Goal: Task Accomplishment & Management: Manage account settings

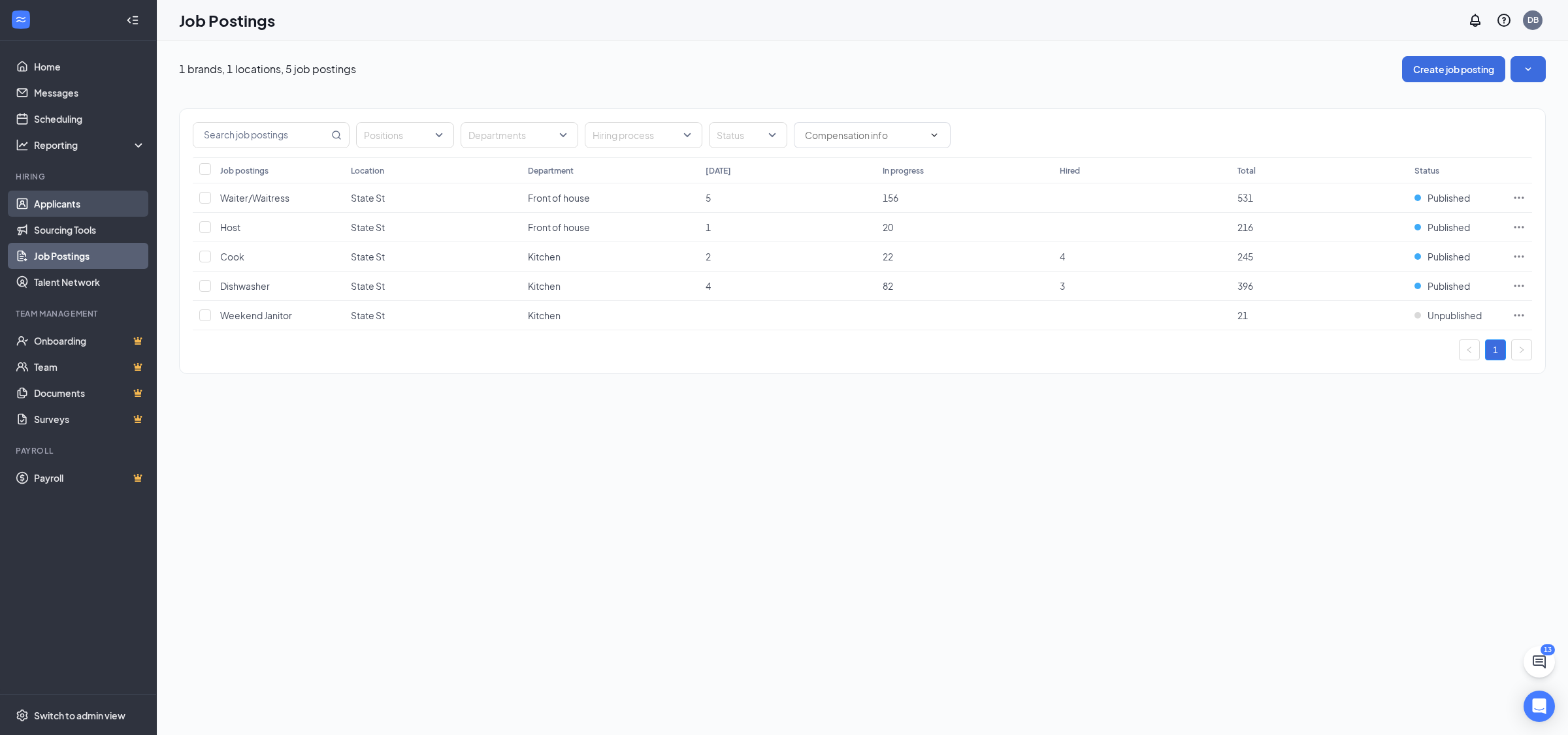
click at [66, 205] on link "Applicants" at bounding box center [90, 204] width 112 height 26
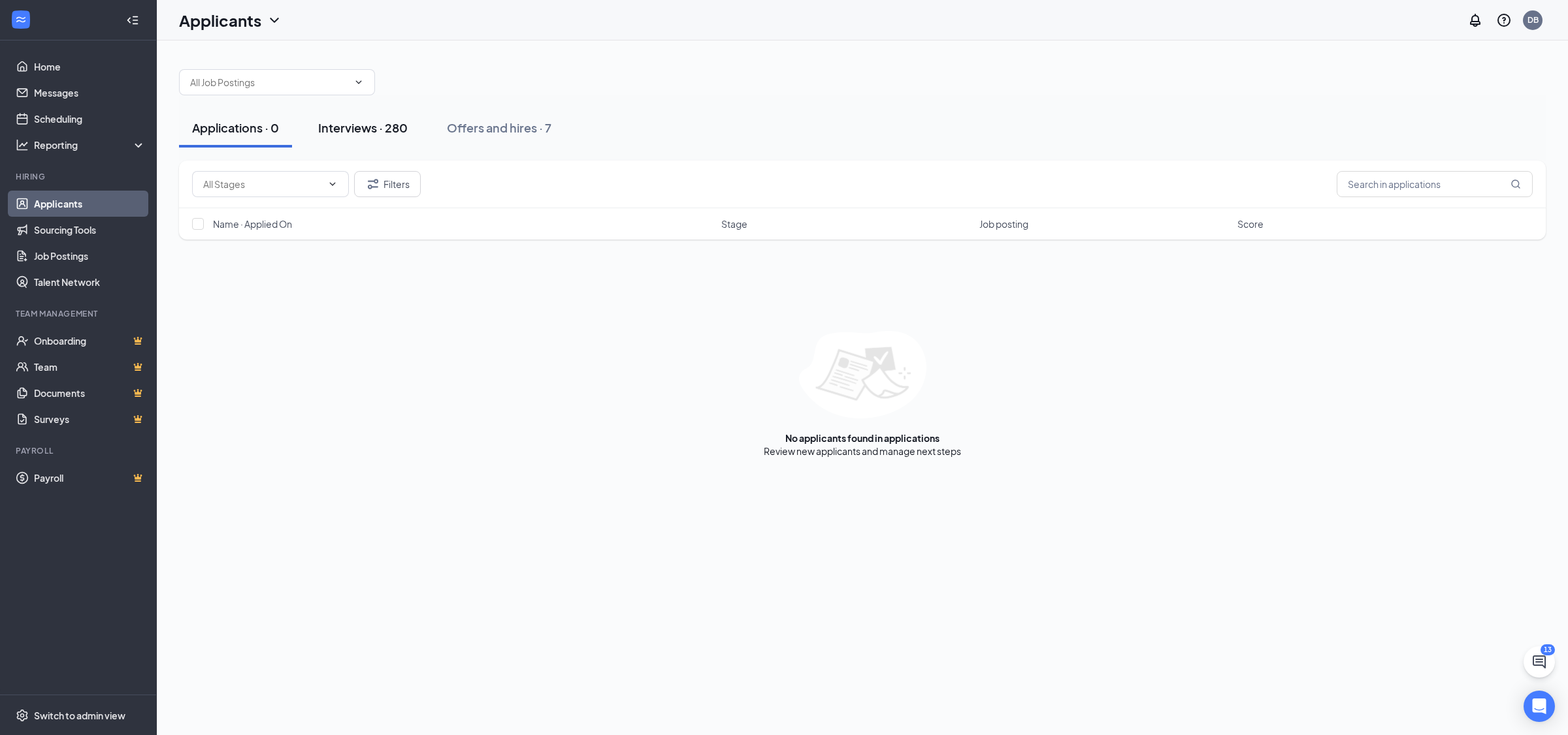
click at [379, 133] on div "Interviews · 280" at bounding box center [363, 127] width 90 height 16
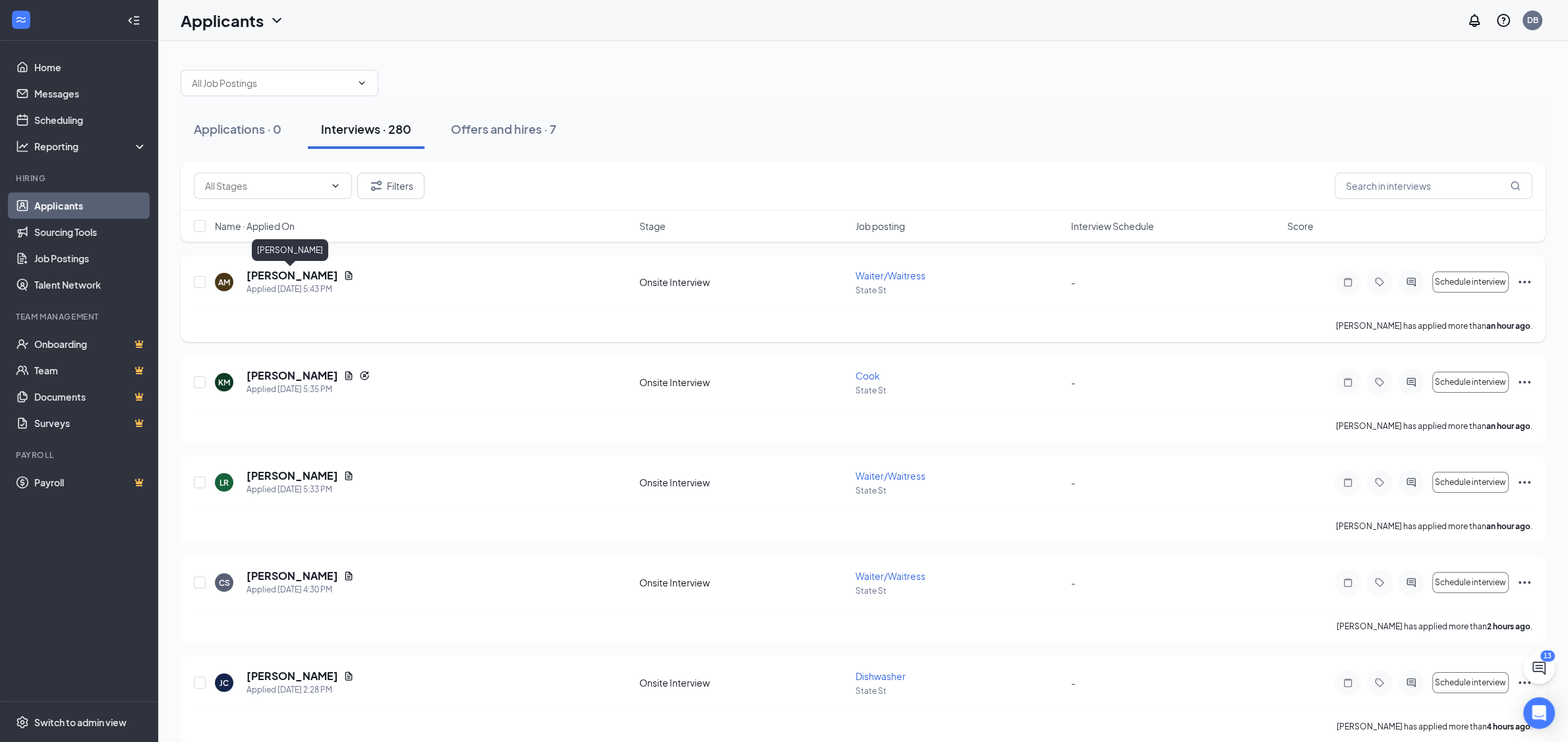
click at [295, 279] on h5 "[PERSON_NAME]" at bounding box center [292, 275] width 91 height 15
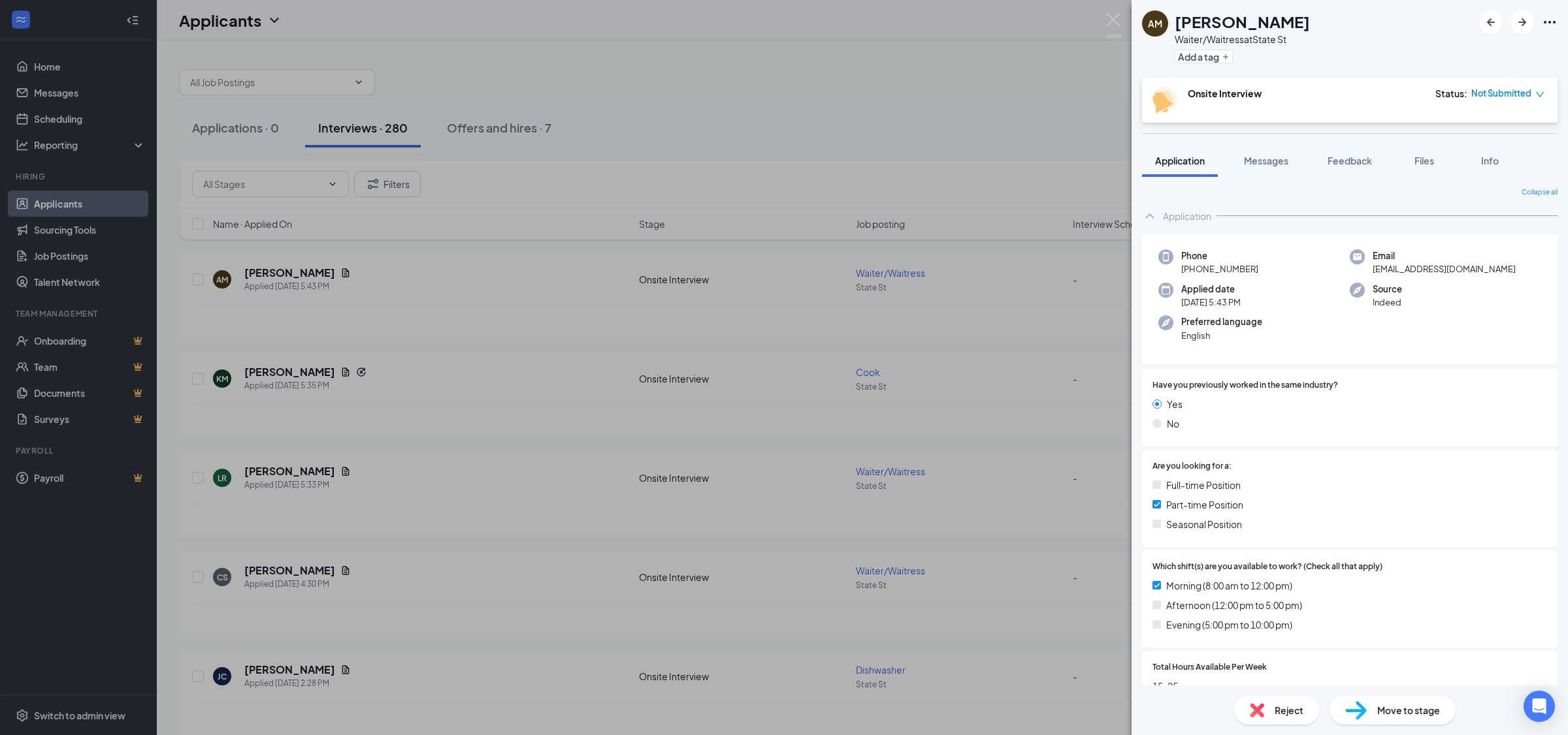
scroll to position [179, 0]
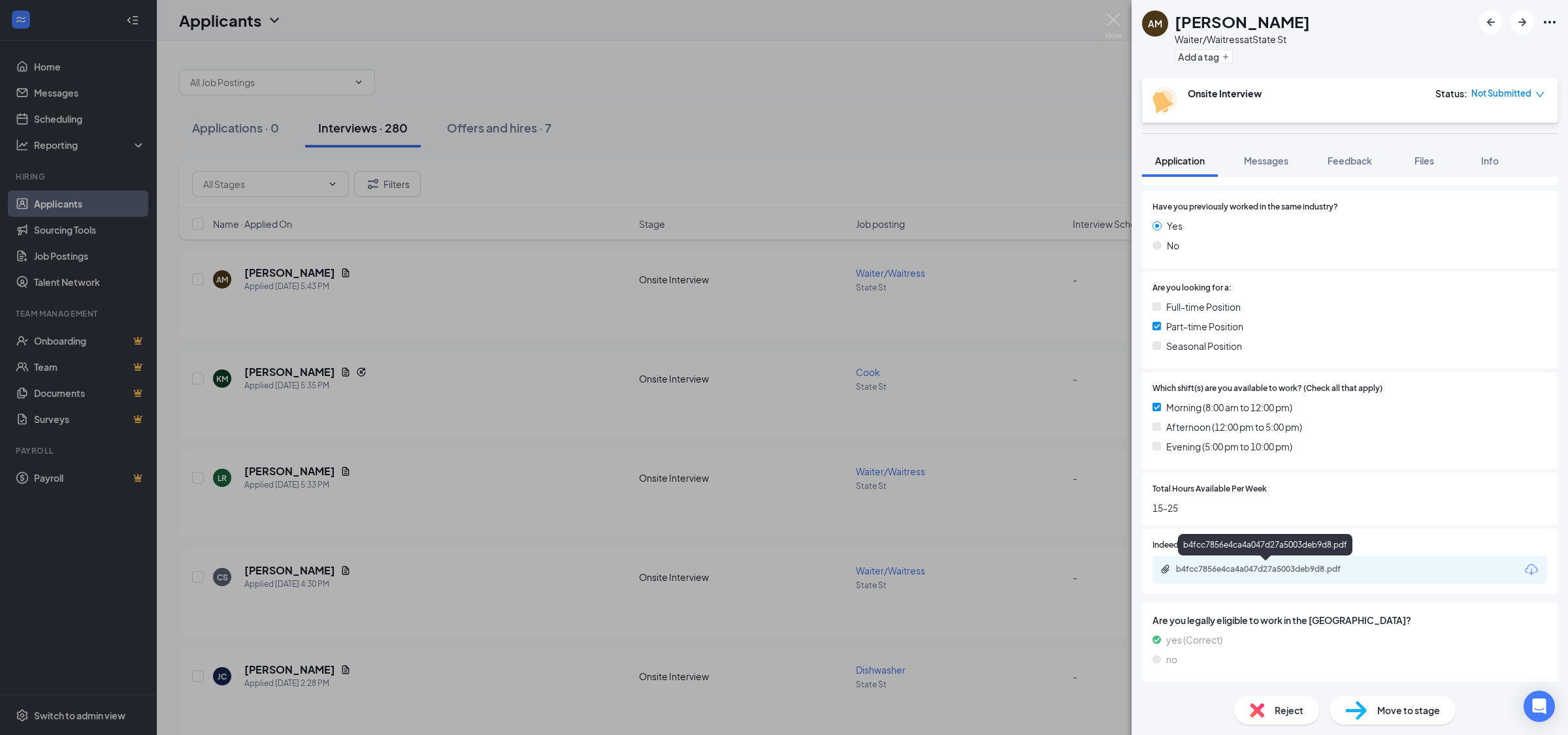
click at [1348, 571] on div "b4fcc7856e4ca4a047d27a5003deb9d8.pdf" at bounding box center [1267, 569] width 183 height 11
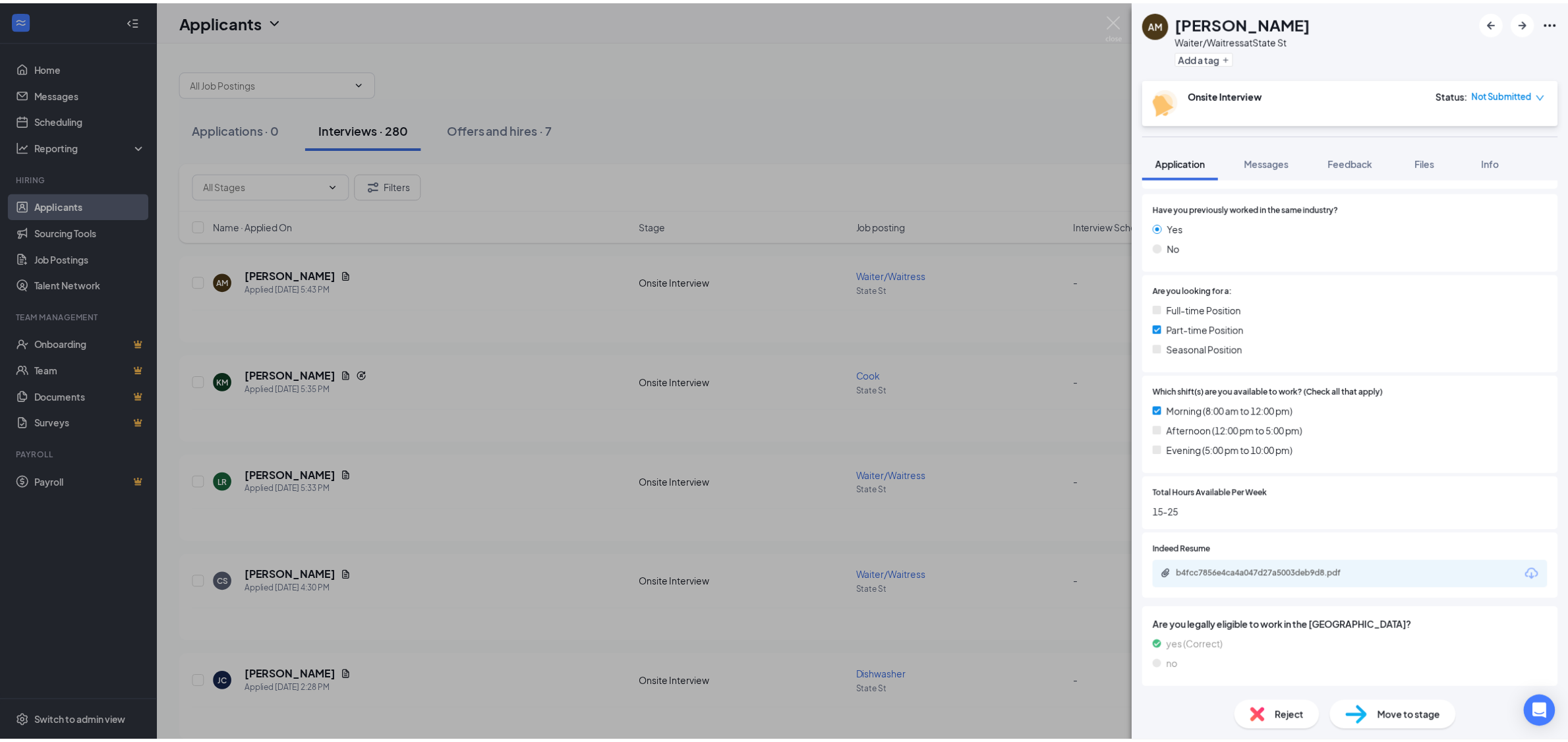
scroll to position [176, 0]
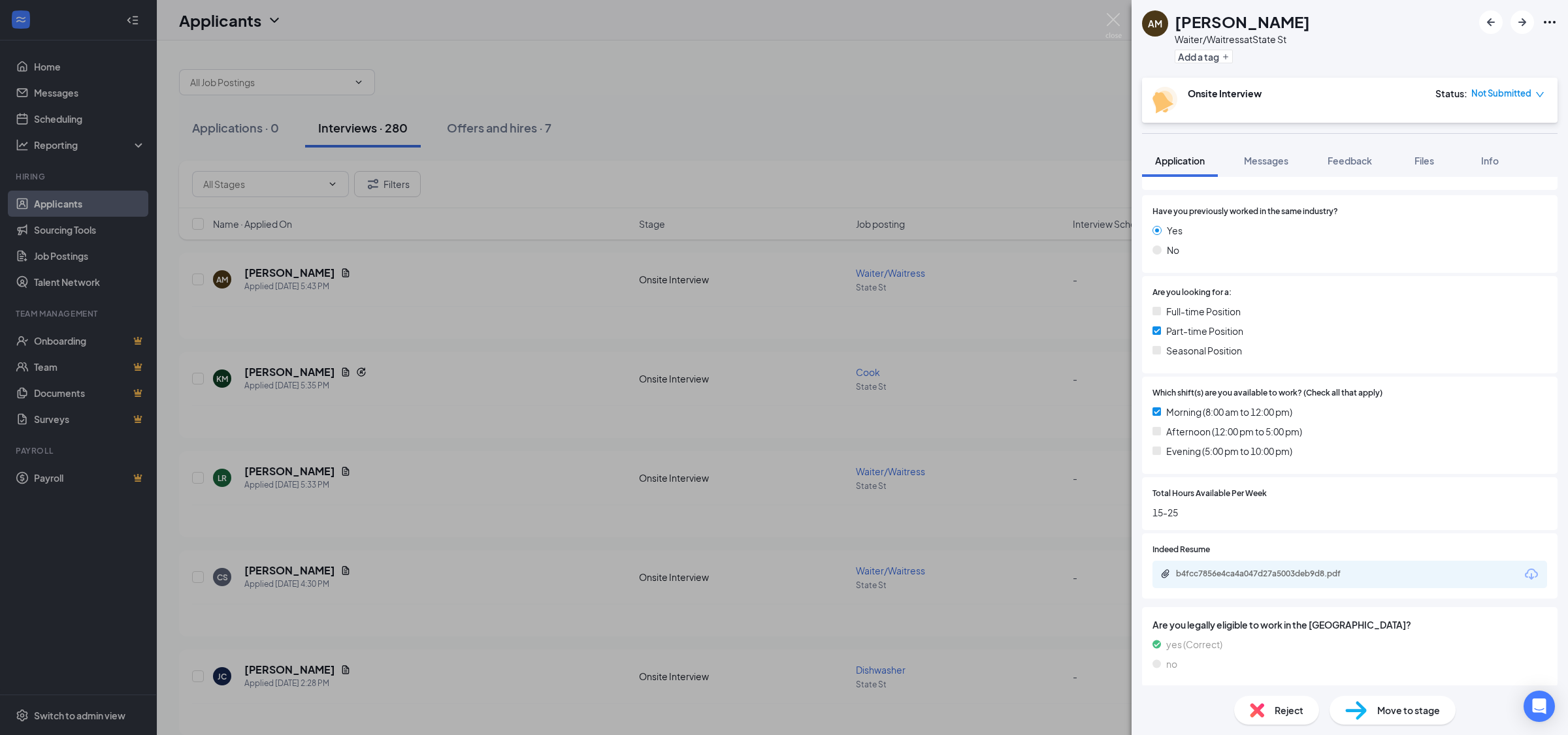
drag, startPoint x: 489, startPoint y: 274, endPoint x: 545, endPoint y: 251, distance: 60.5
click at [489, 274] on div "AM [PERSON_NAME] Waiter/Waitress at State St Add a tag Onsite Interview Status …" at bounding box center [784, 367] width 1568 height 735
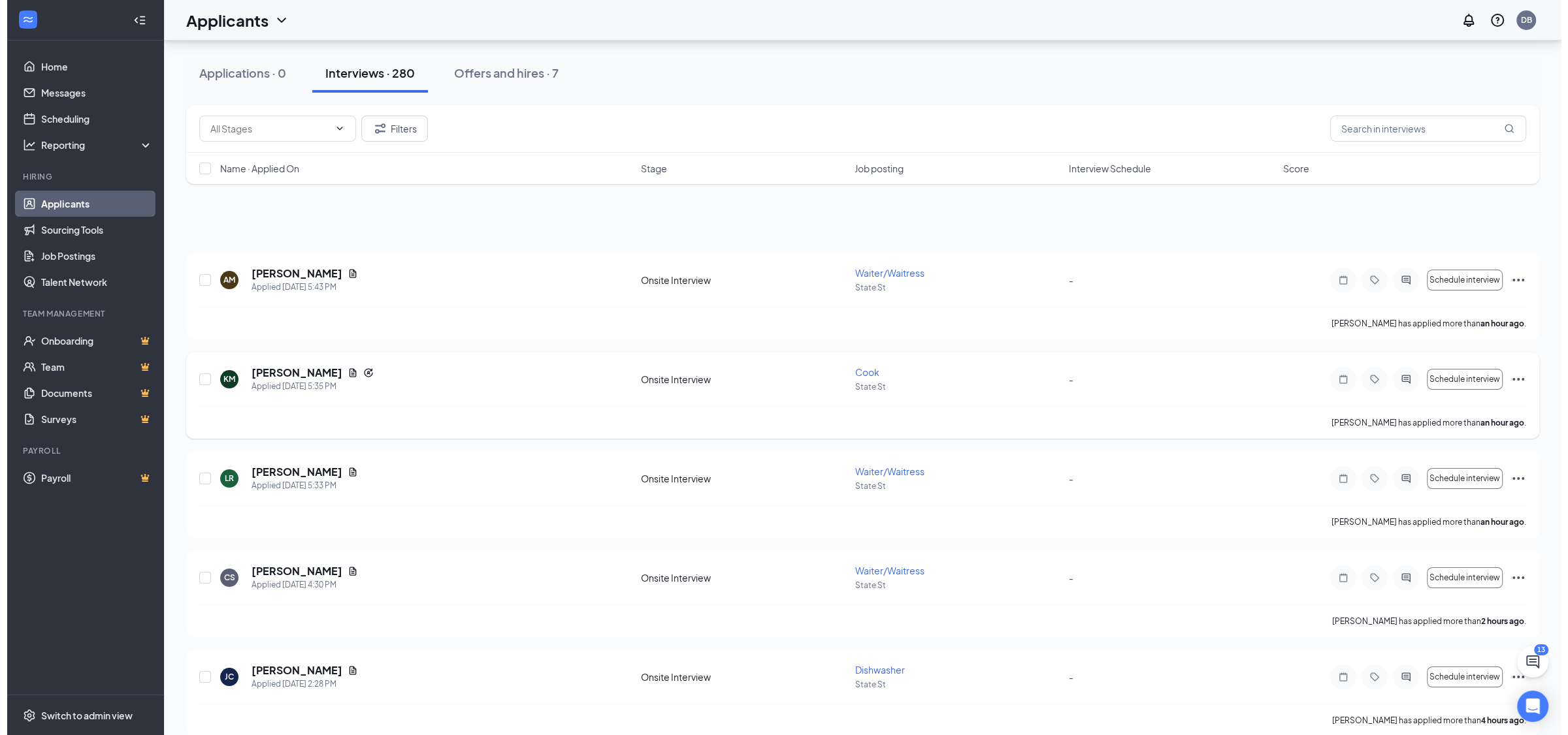
scroll to position [137, 0]
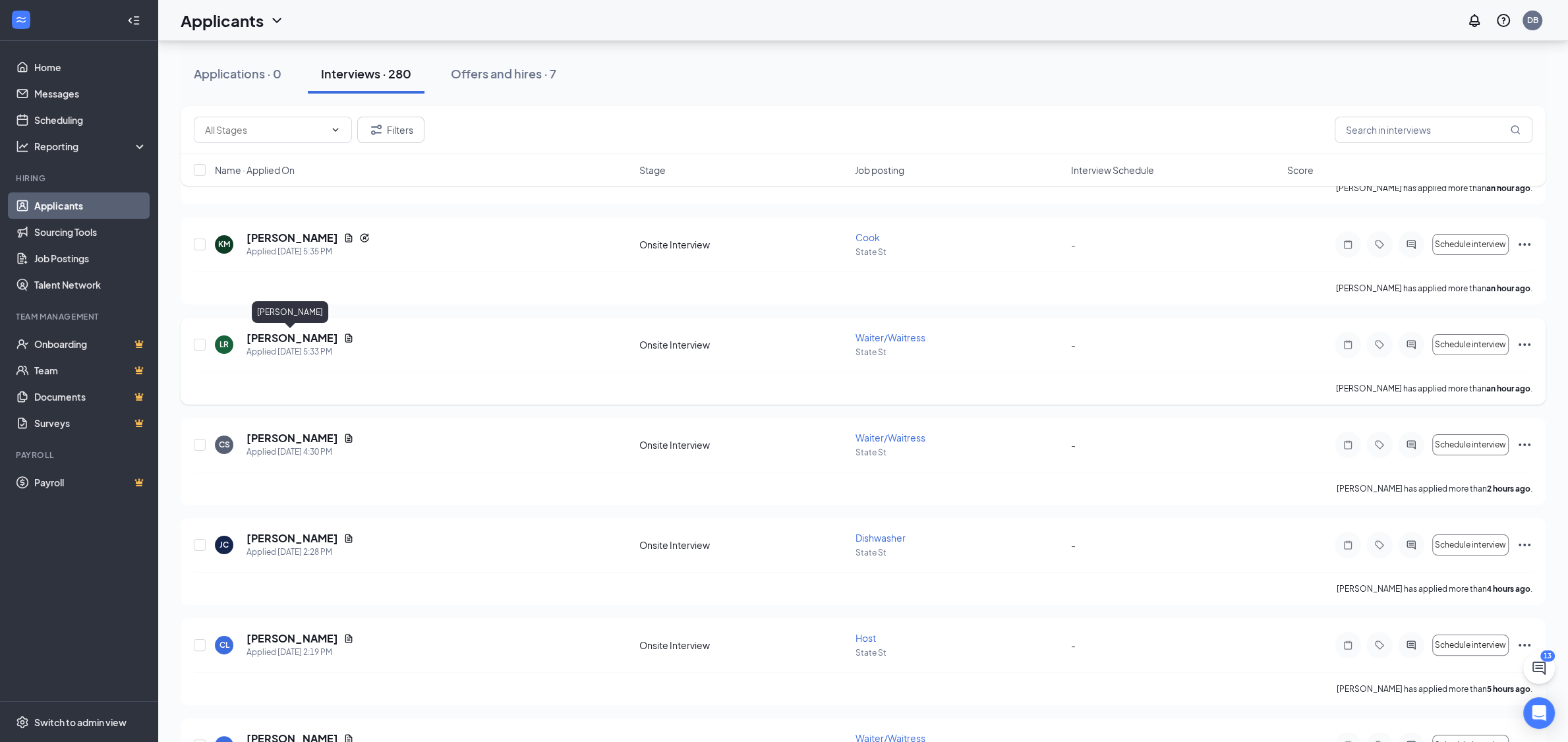
click at [297, 332] on h5 "[PERSON_NAME]" at bounding box center [292, 338] width 91 height 15
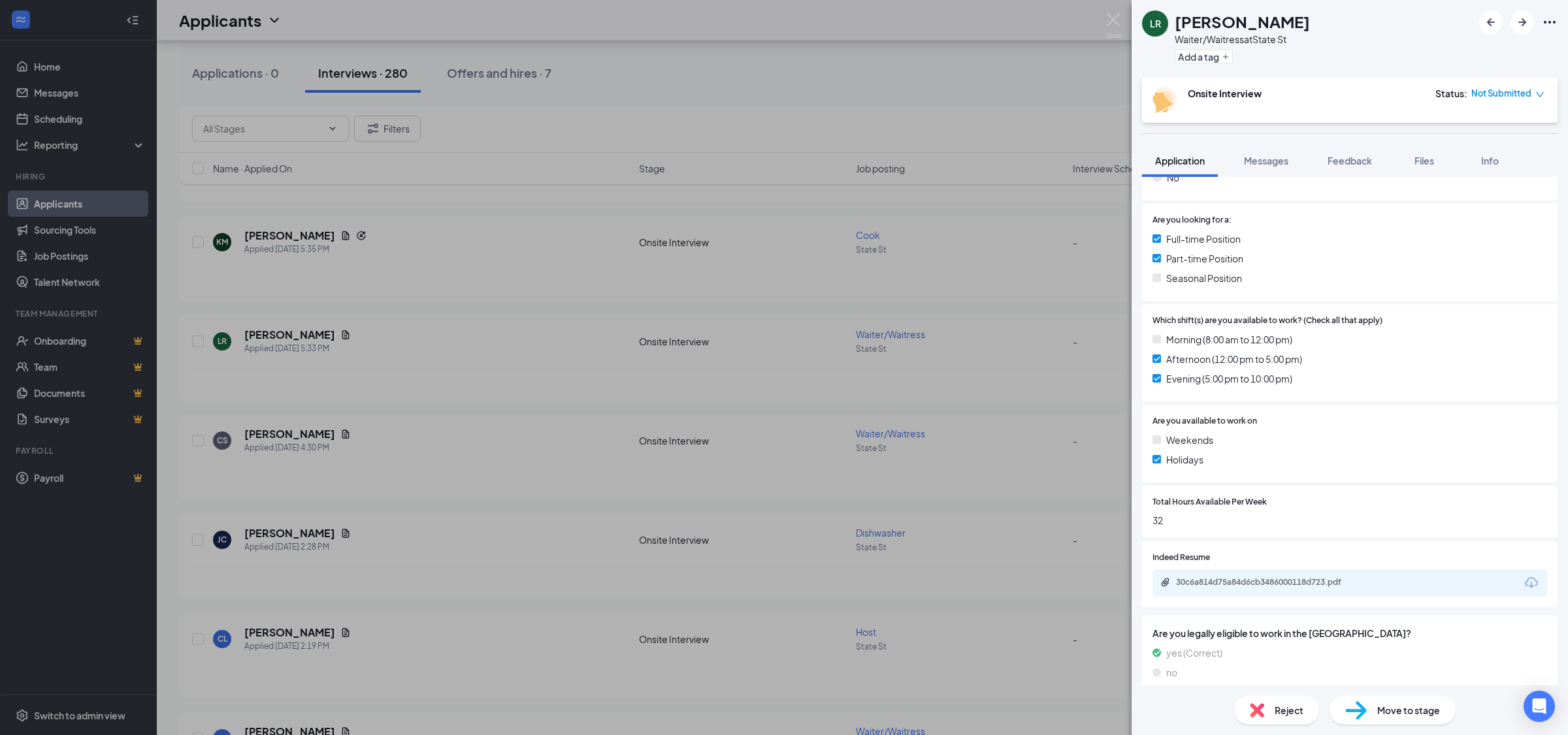
scroll to position [259, 0]
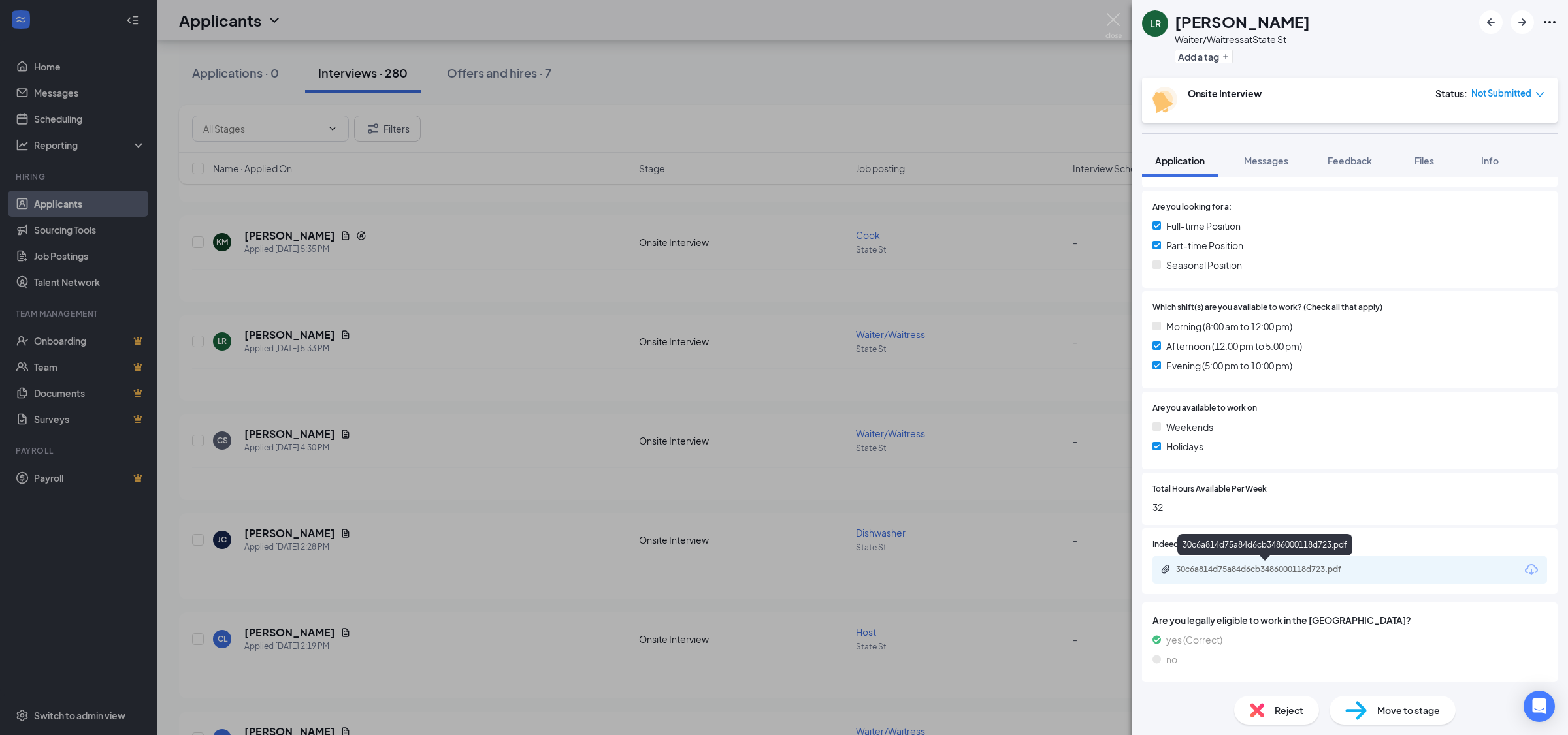
click at [1348, 570] on div "30c6a814d75a84d6cb3486000118d723.pdf" at bounding box center [1267, 569] width 183 height 11
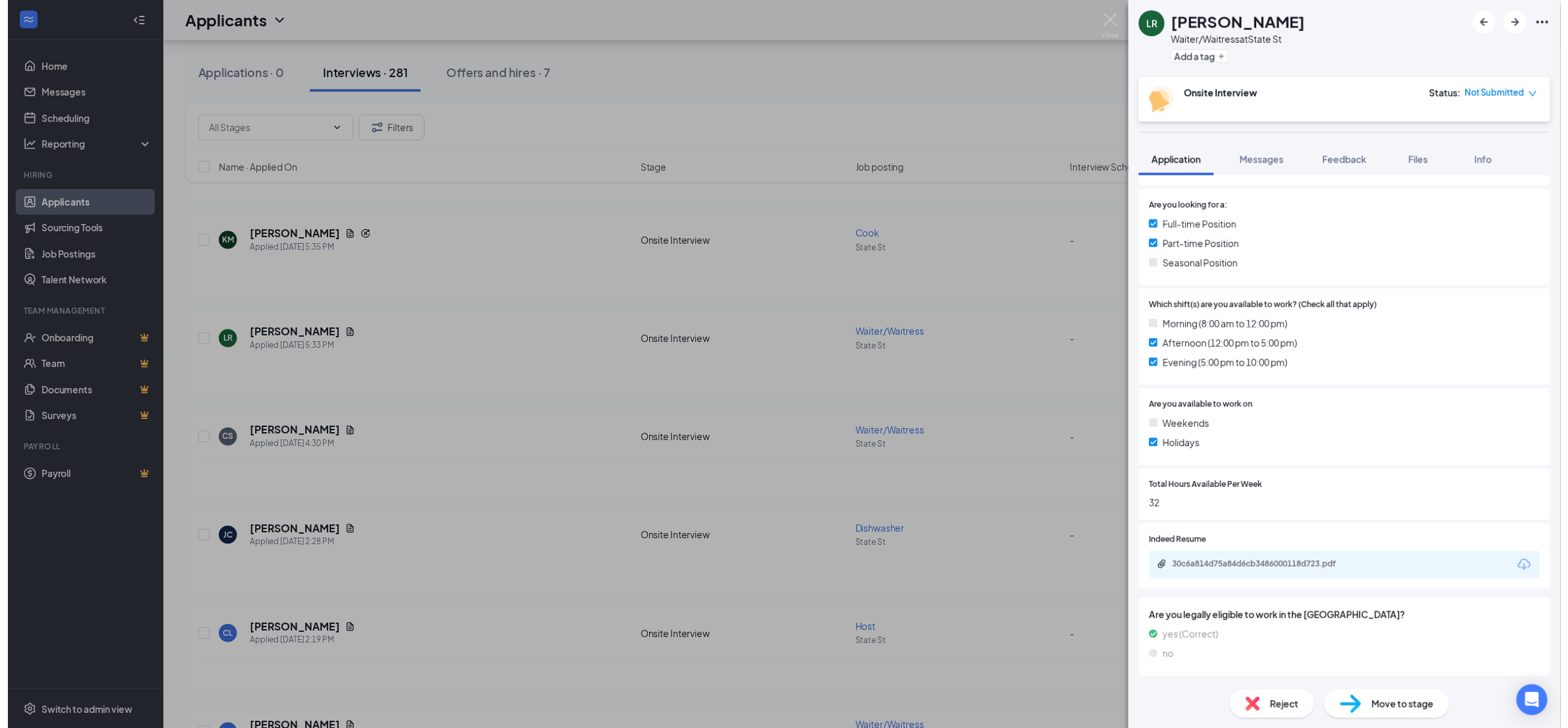
scroll to position [257, 0]
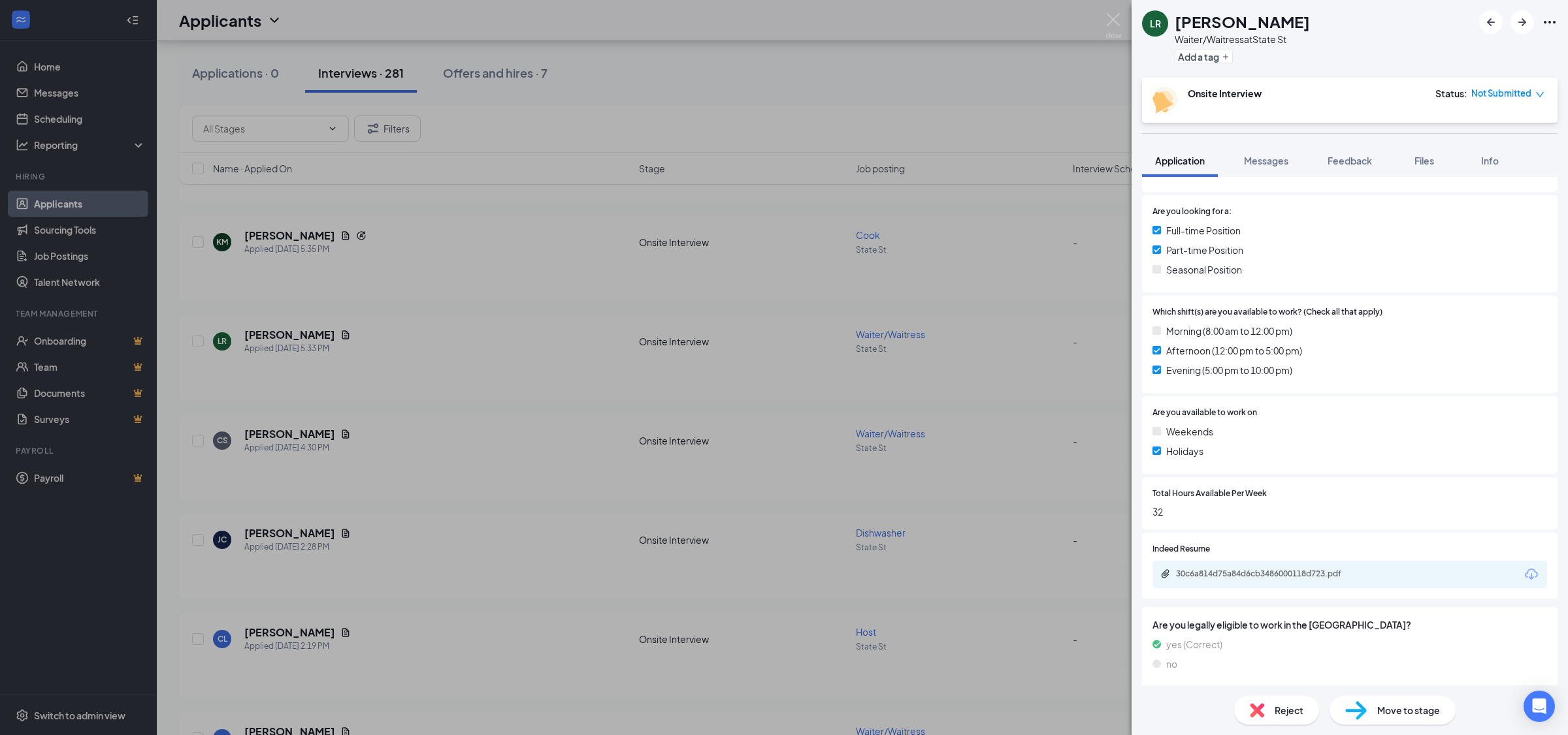
click at [540, 239] on div "LR [PERSON_NAME]/Waitress at State St Add a tag Onsite Interview Status : Not S…" at bounding box center [784, 367] width 1568 height 735
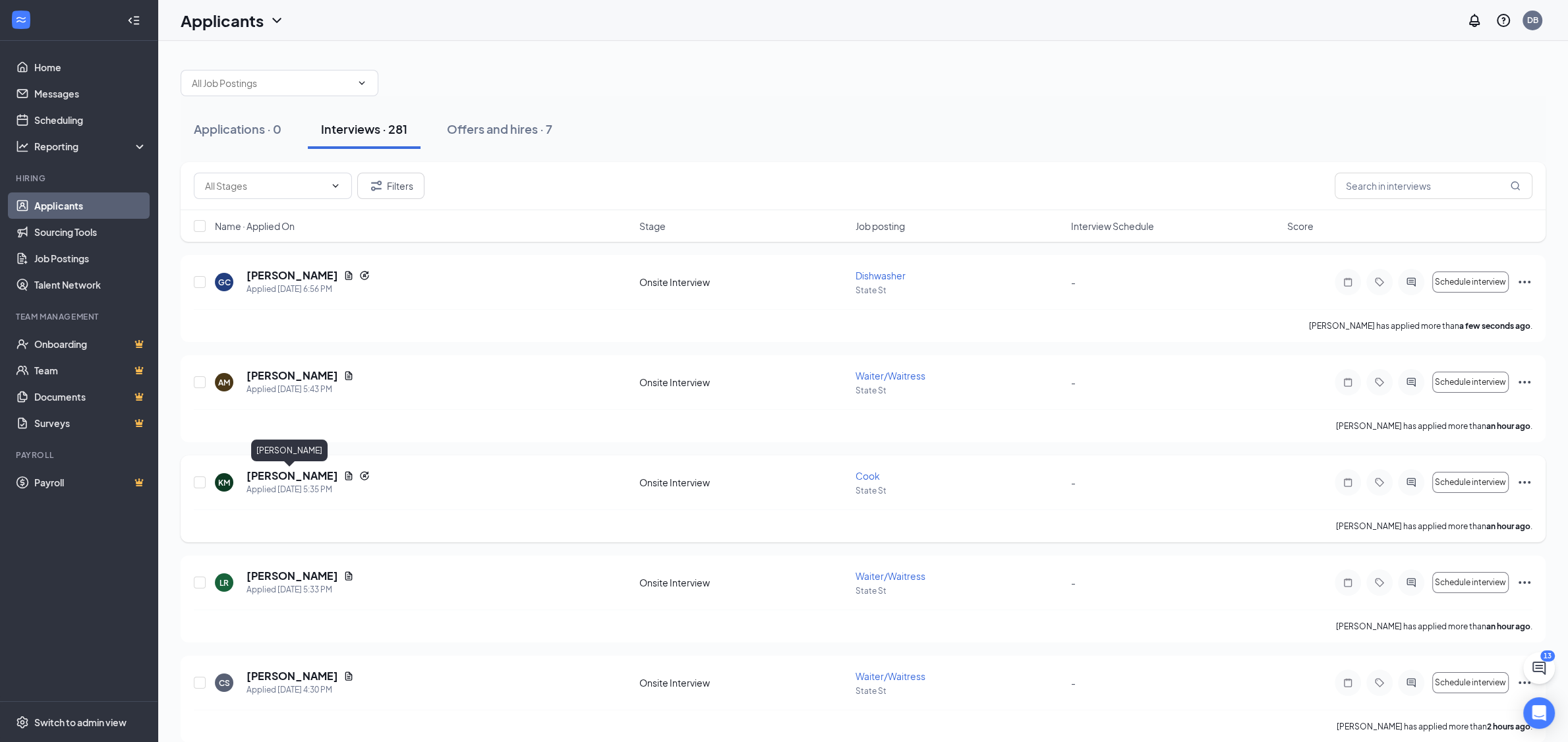
click at [299, 474] on h5 "[PERSON_NAME]" at bounding box center [292, 476] width 91 height 15
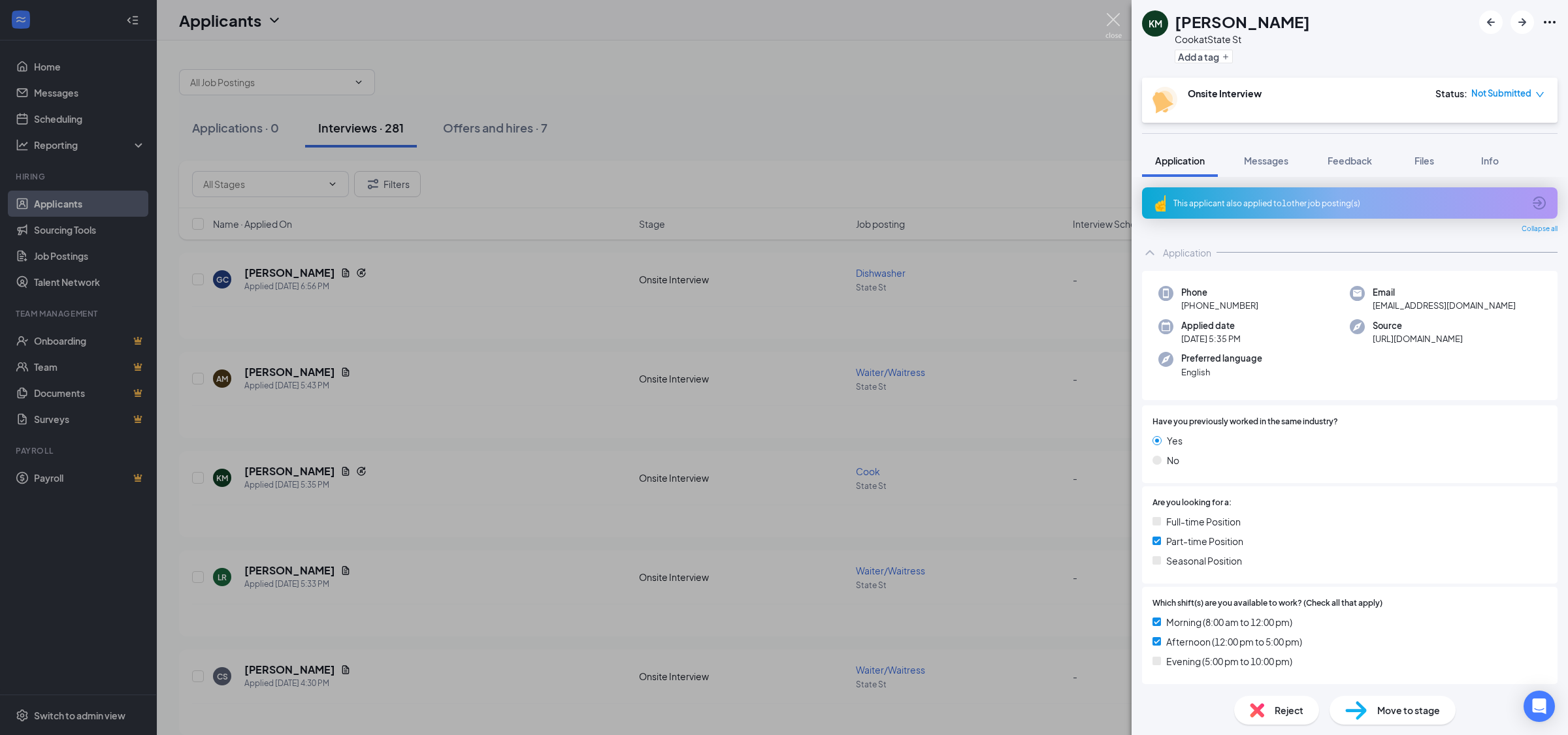
click at [1110, 21] on img at bounding box center [1113, 25] width 16 height 25
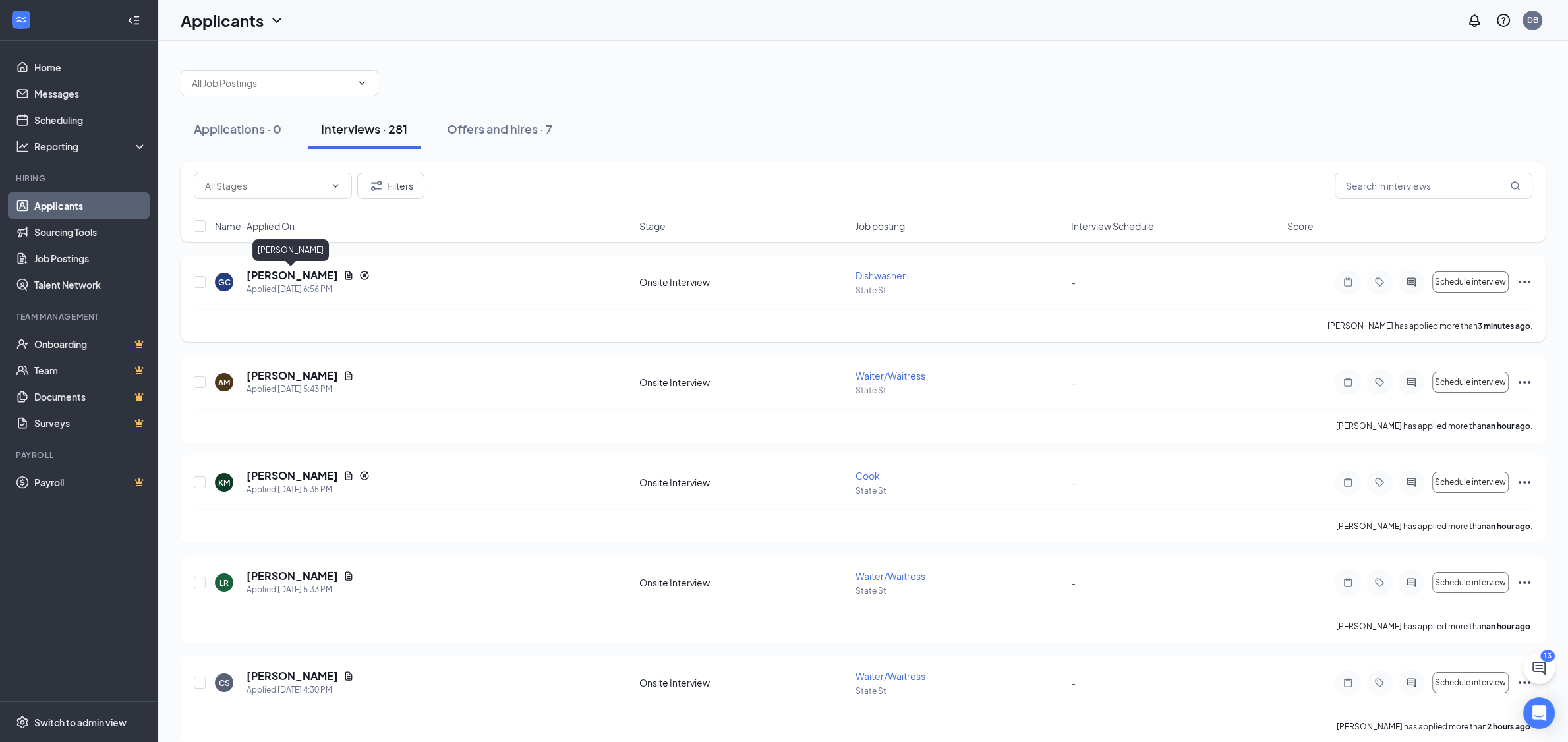
click at [296, 274] on h5 "[PERSON_NAME]" at bounding box center [292, 275] width 91 height 15
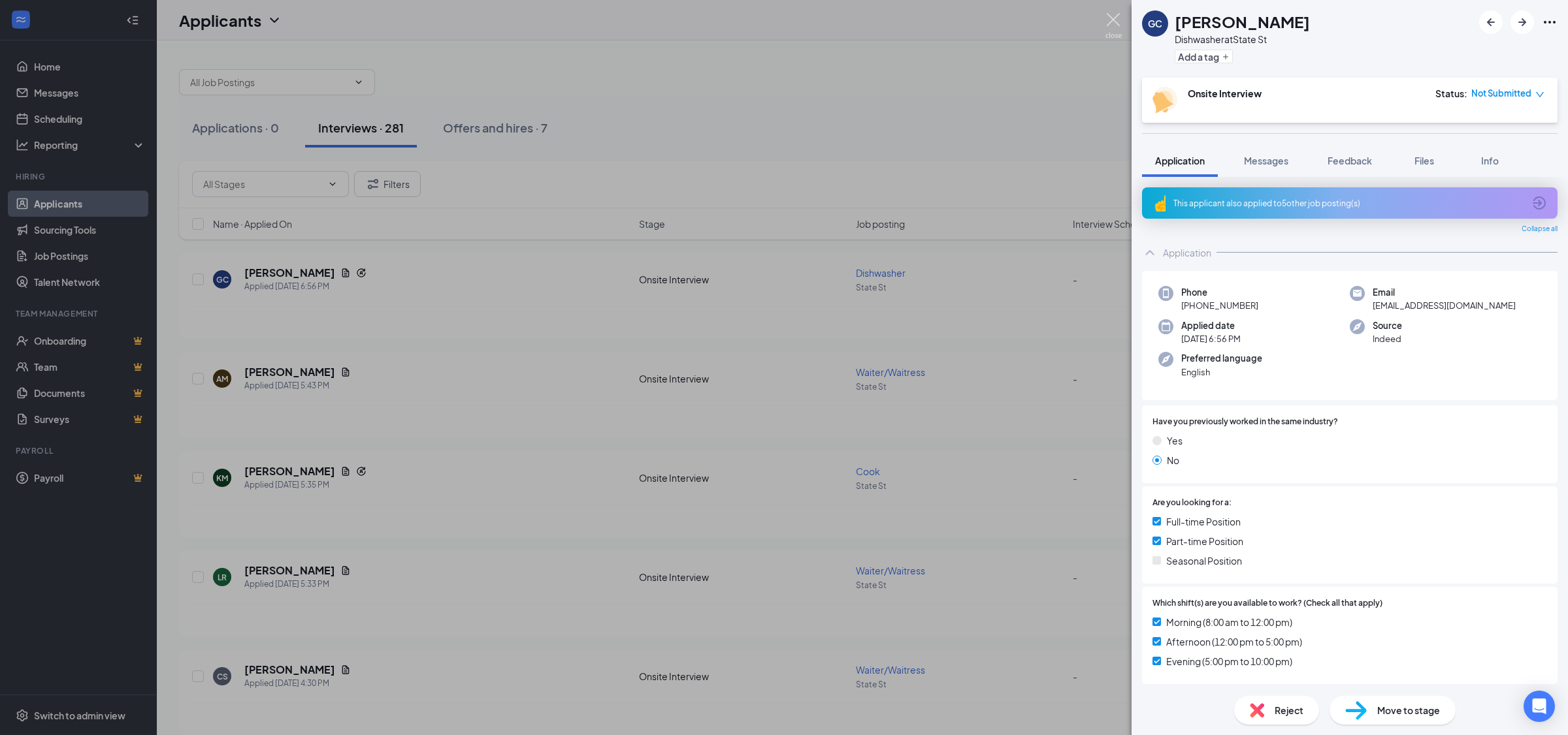
click at [1106, 20] on img at bounding box center [1113, 25] width 16 height 25
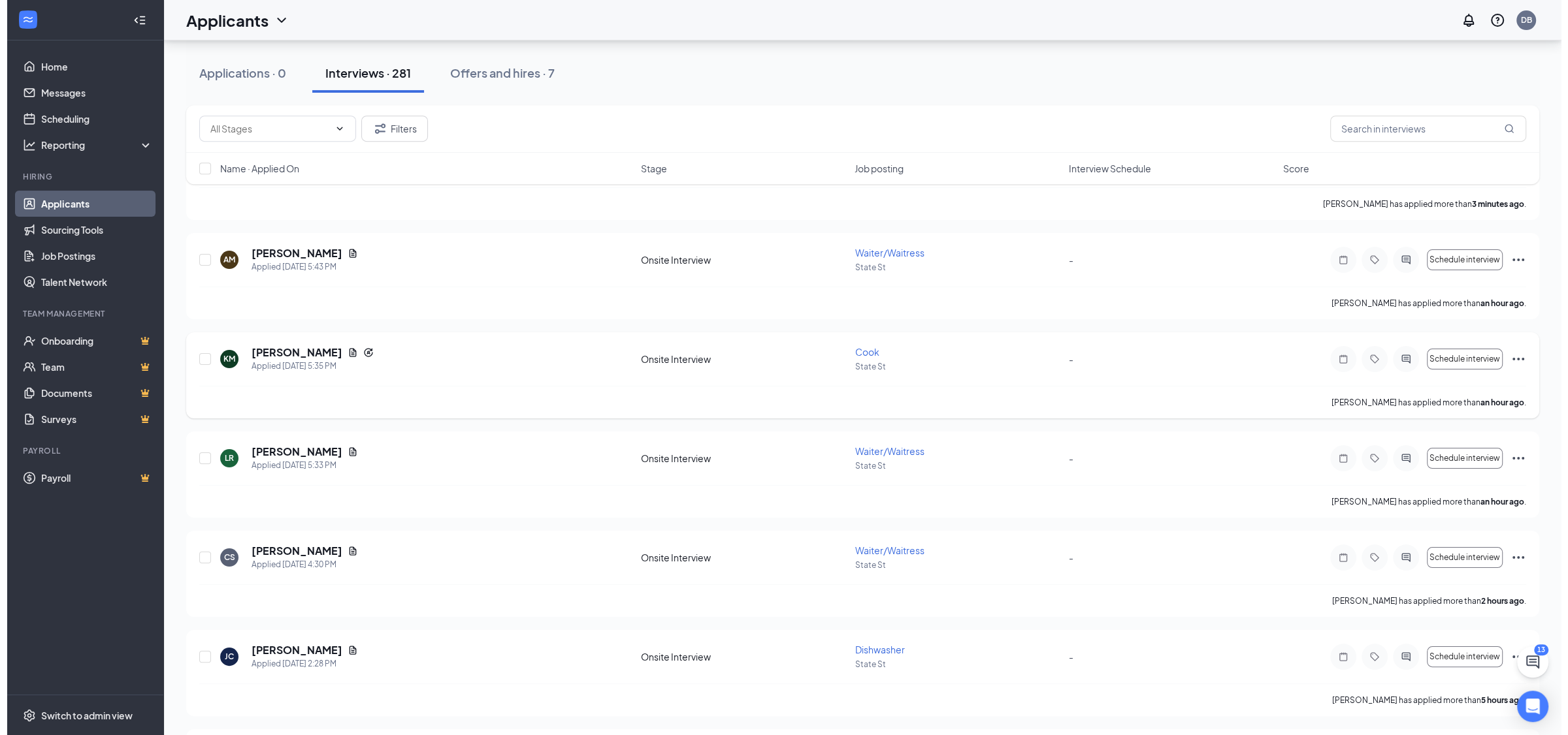
scroll to position [137, 0]
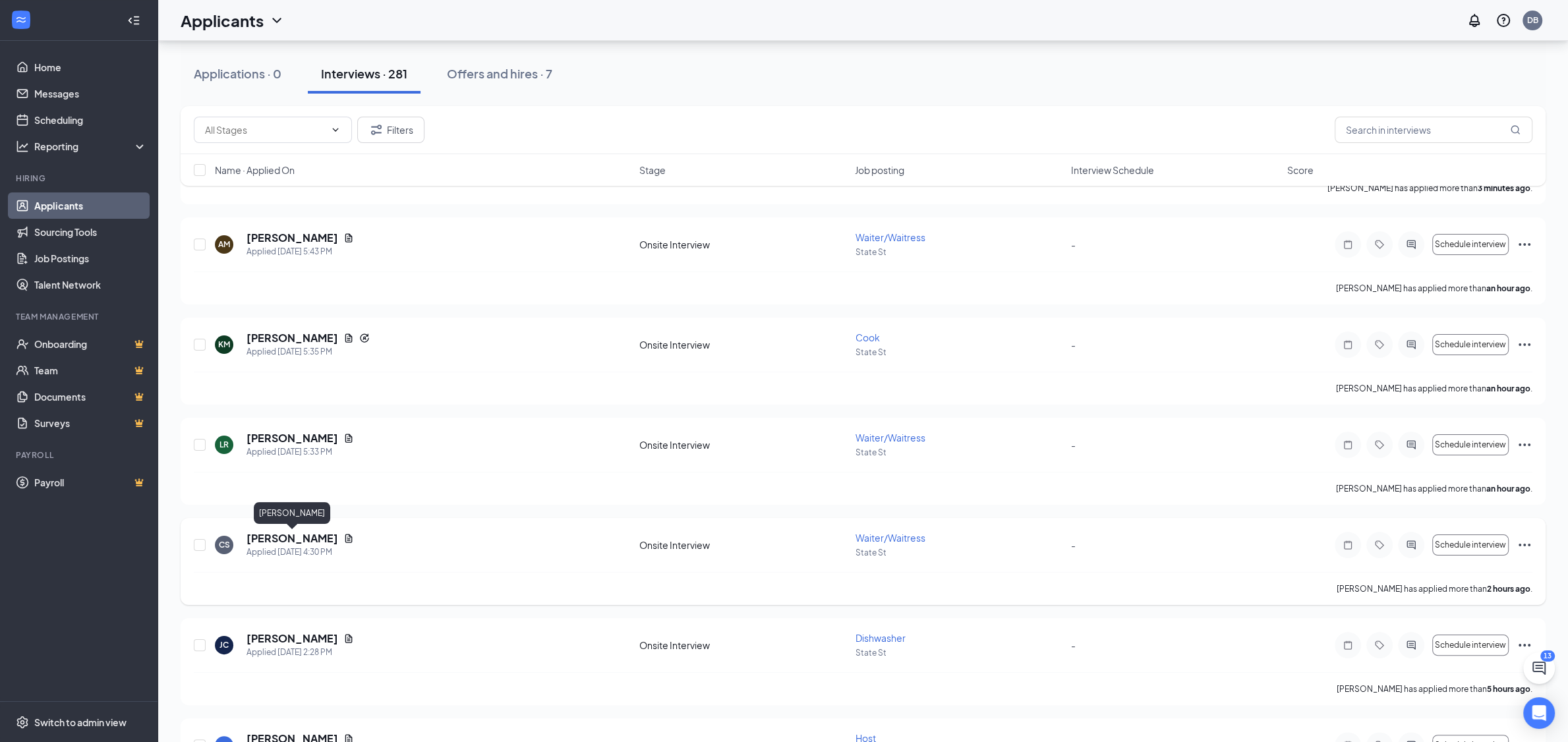
click at [284, 535] on h5 "[PERSON_NAME]" at bounding box center [292, 539] width 91 height 15
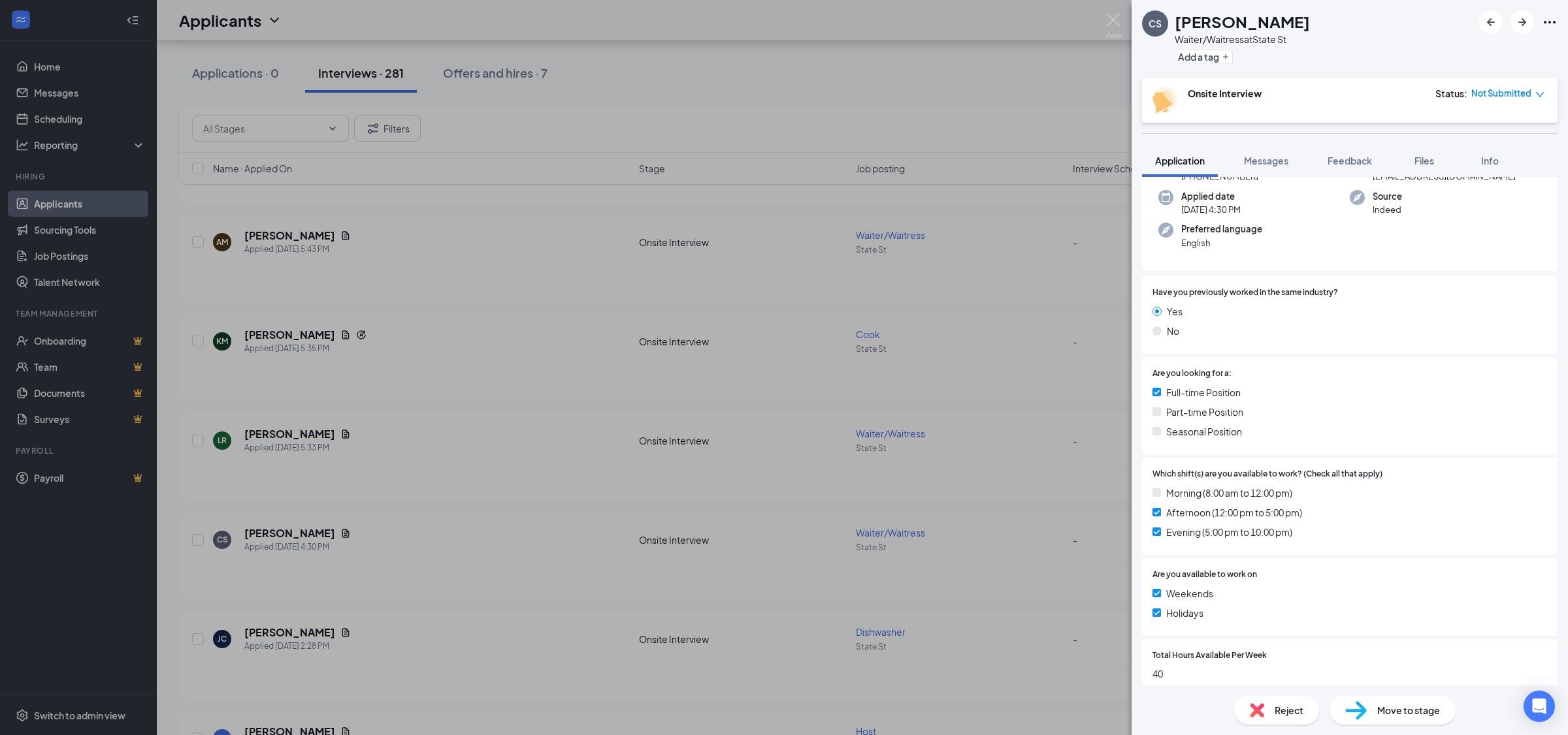
scroll to position [259, 0]
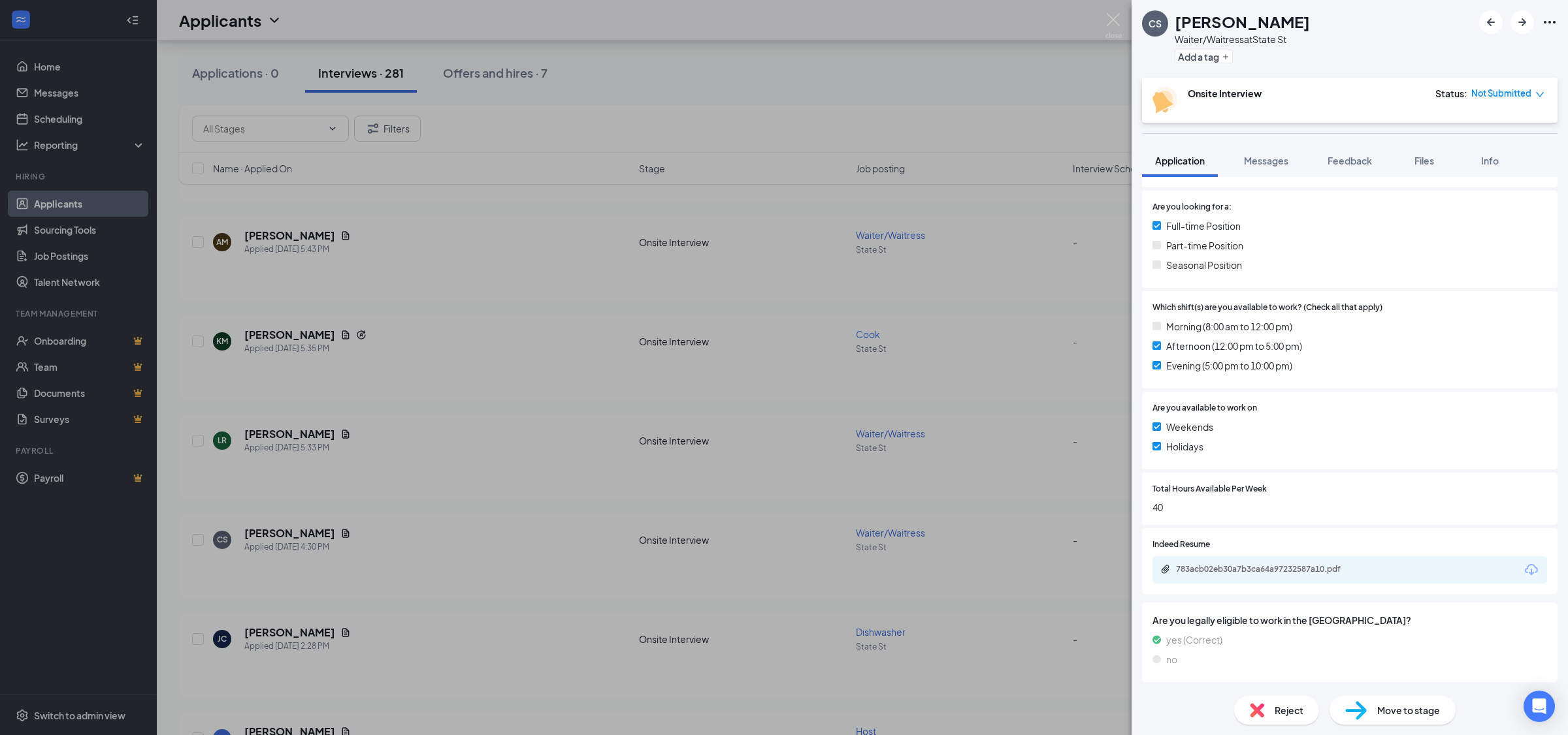
click at [1260, 563] on div "783acb02eb30a7b3ca64a97232587a10.pdf" at bounding box center [1349, 570] width 395 height 28
click at [1260, 567] on div "783acb02eb30a7b3ca64a97232587a10.pdf" at bounding box center [1267, 569] width 183 height 11
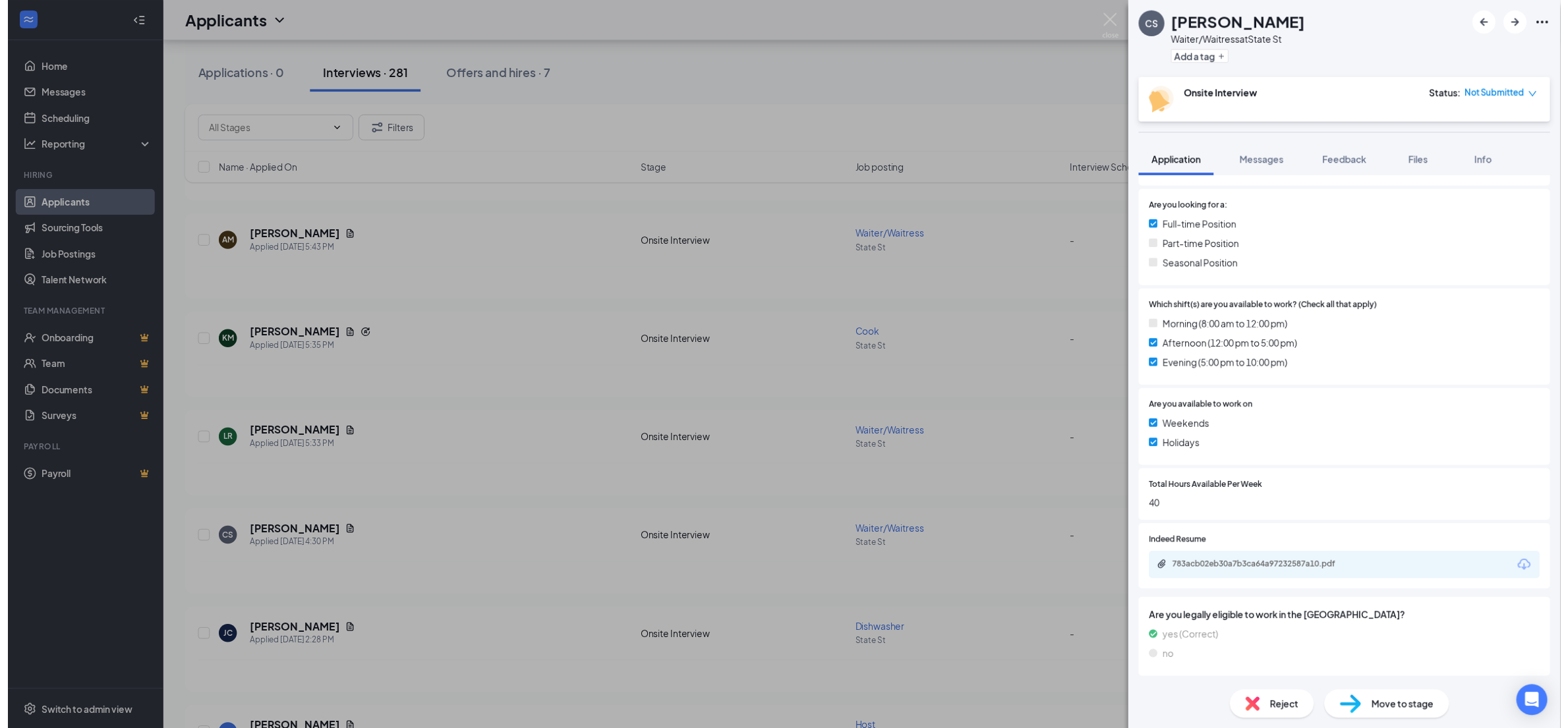
scroll to position [257, 0]
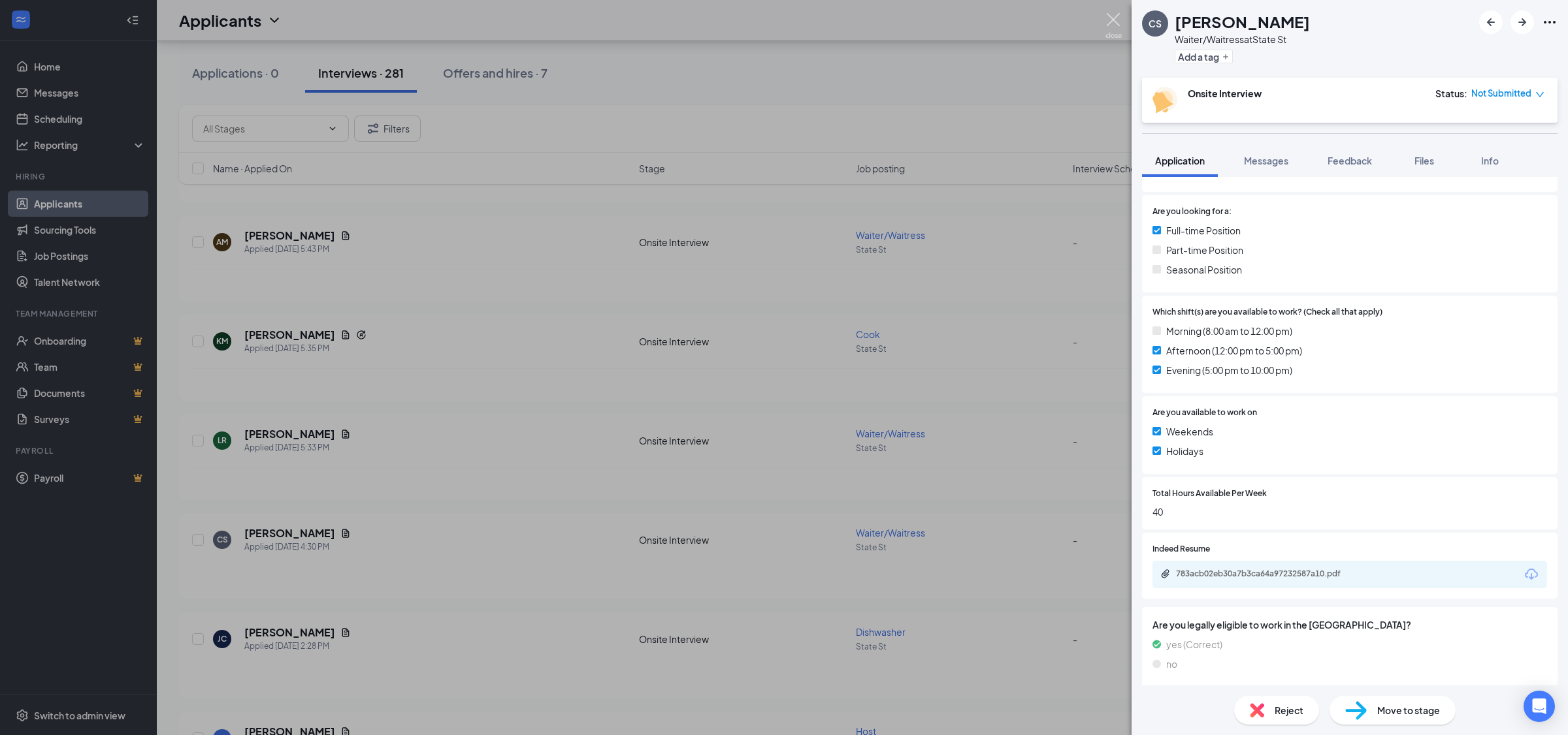
click at [1119, 14] on img at bounding box center [1113, 25] width 16 height 25
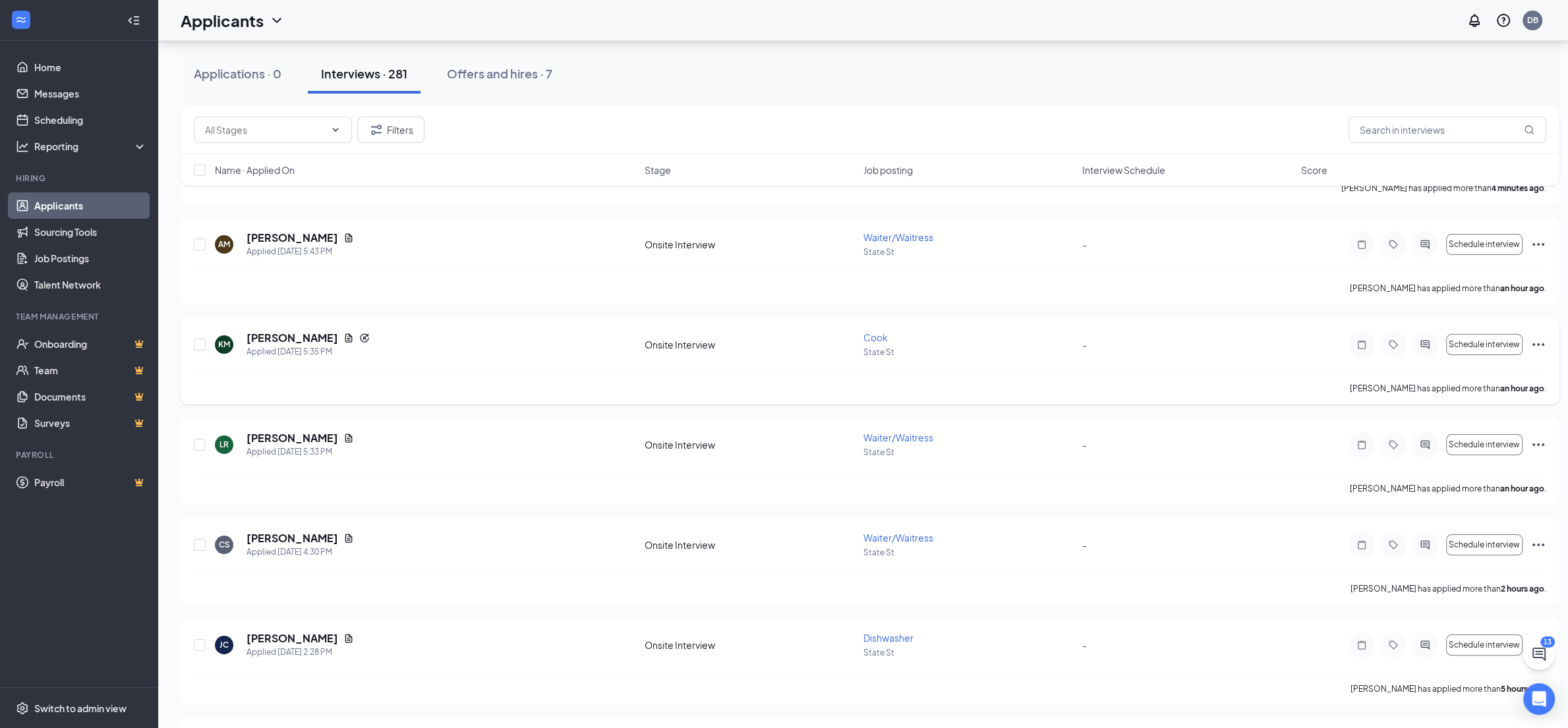
scroll to position [277, 0]
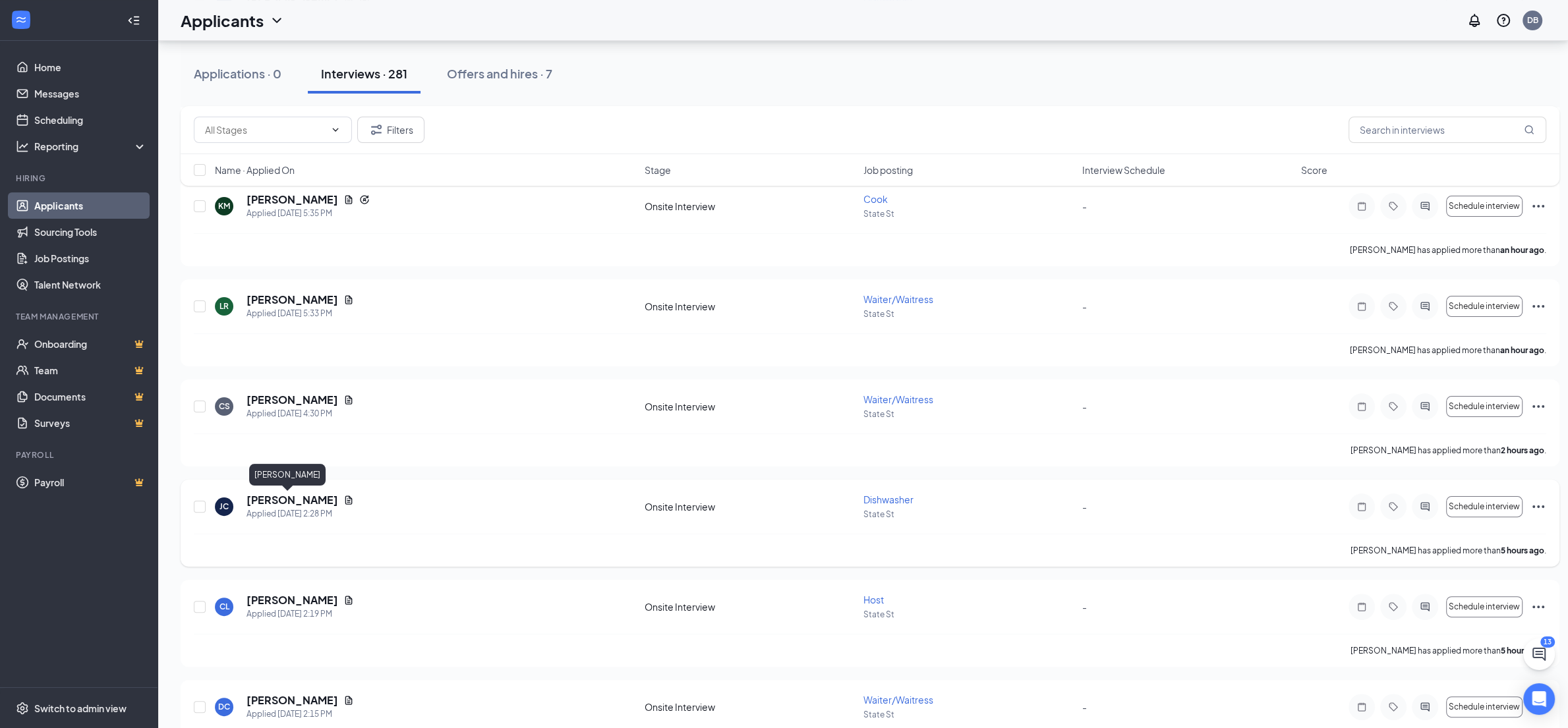
click at [283, 501] on h5 "[PERSON_NAME]" at bounding box center [292, 500] width 91 height 15
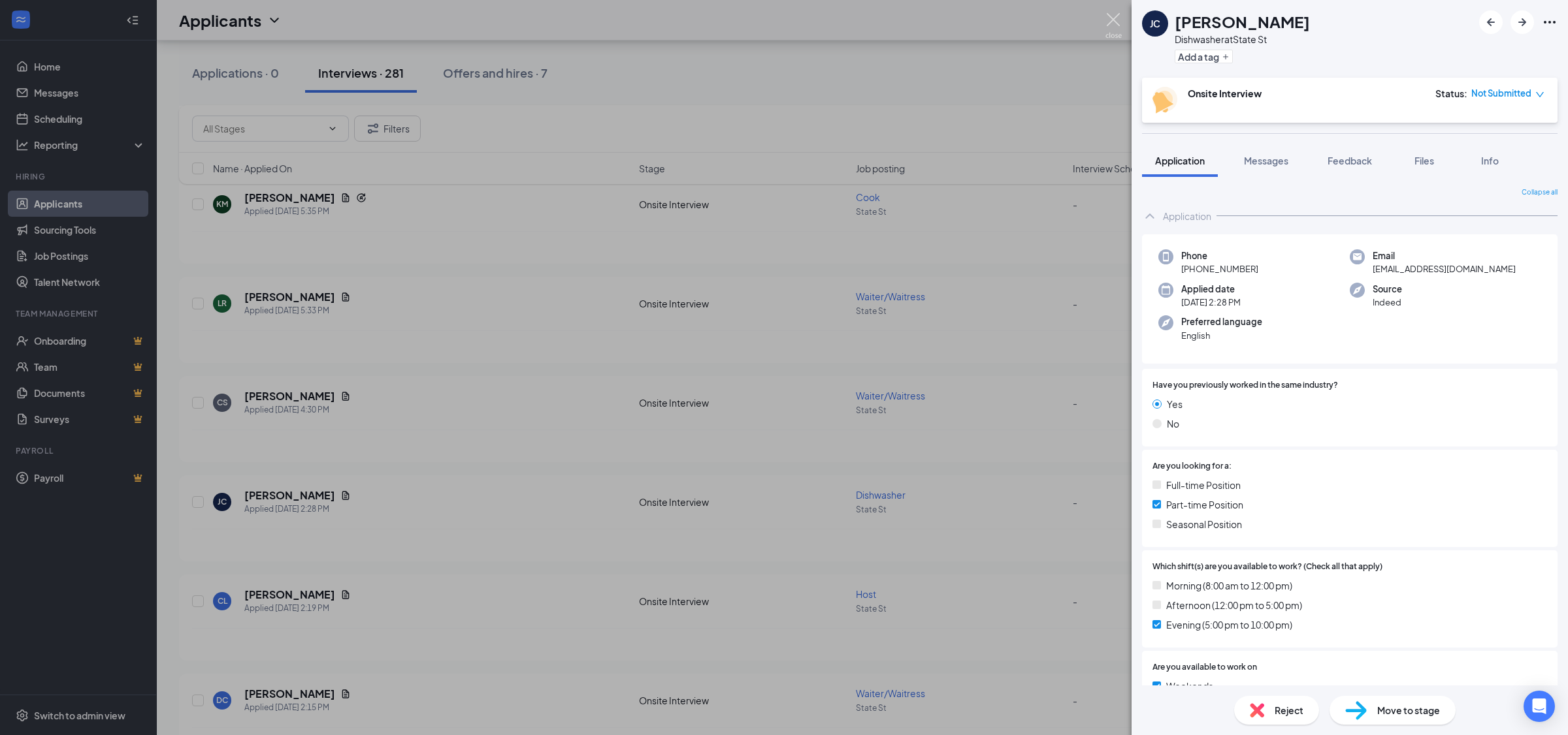
click at [1117, 19] on img at bounding box center [1113, 25] width 16 height 25
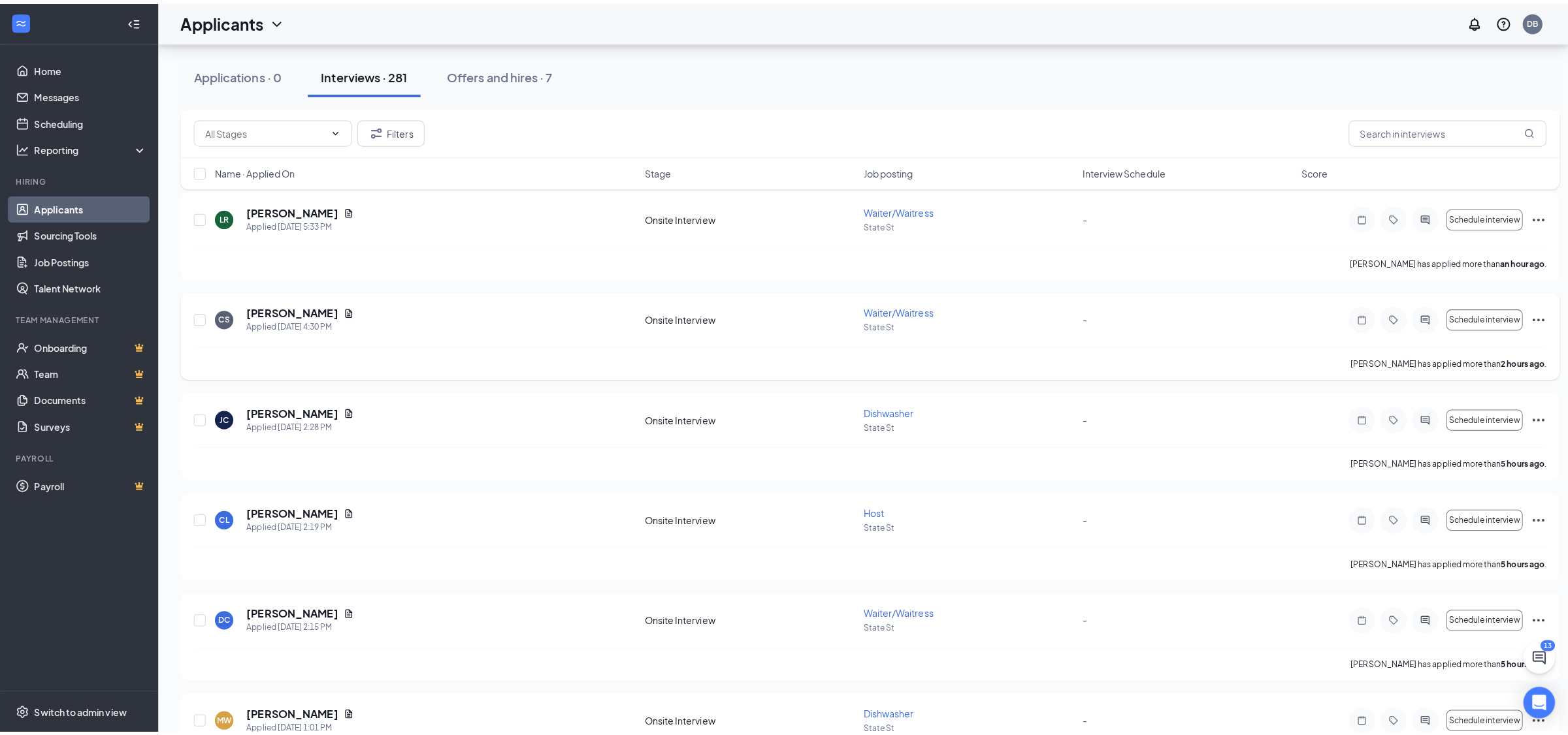
scroll to position [480, 0]
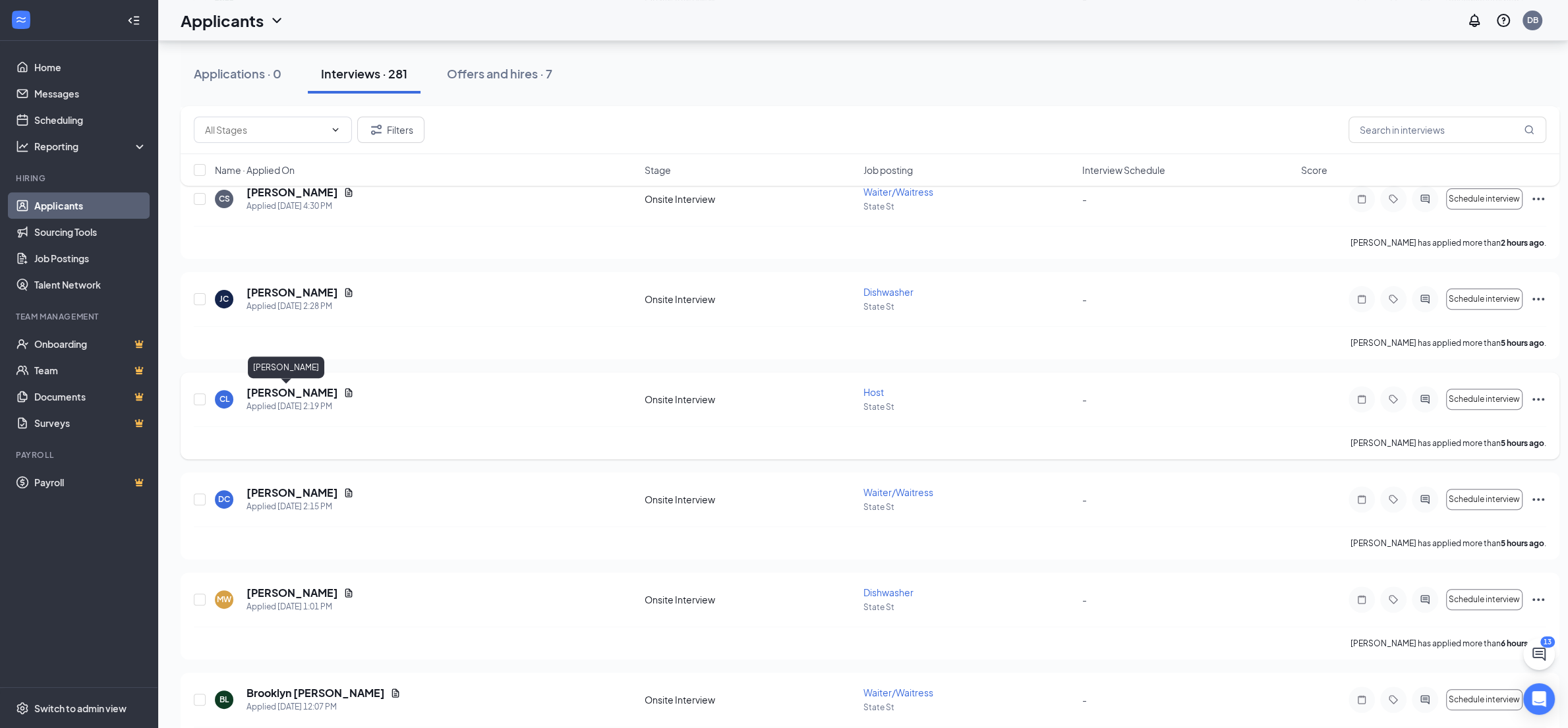
click at [280, 394] on h5 "[PERSON_NAME]" at bounding box center [292, 392] width 91 height 15
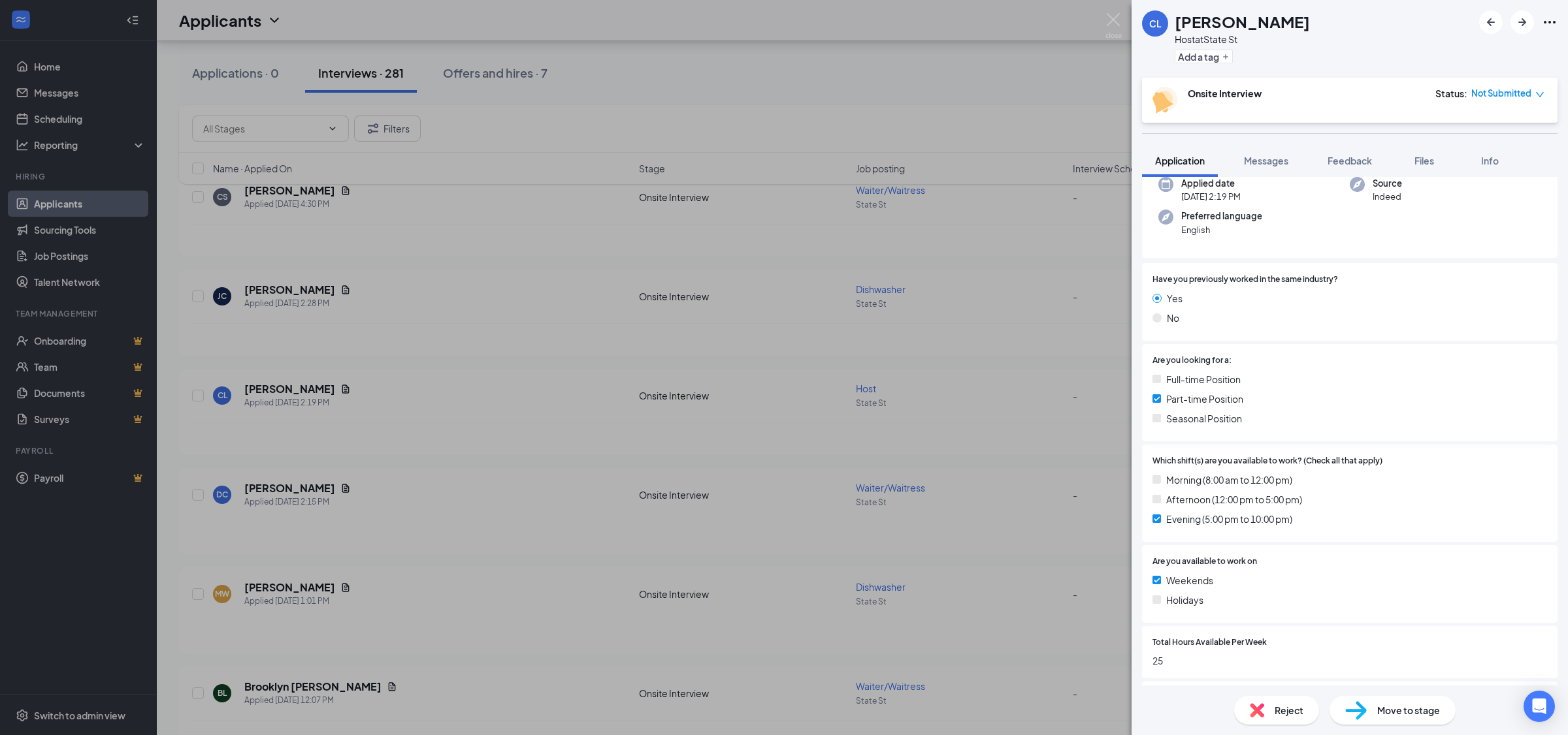
scroll to position [259, 0]
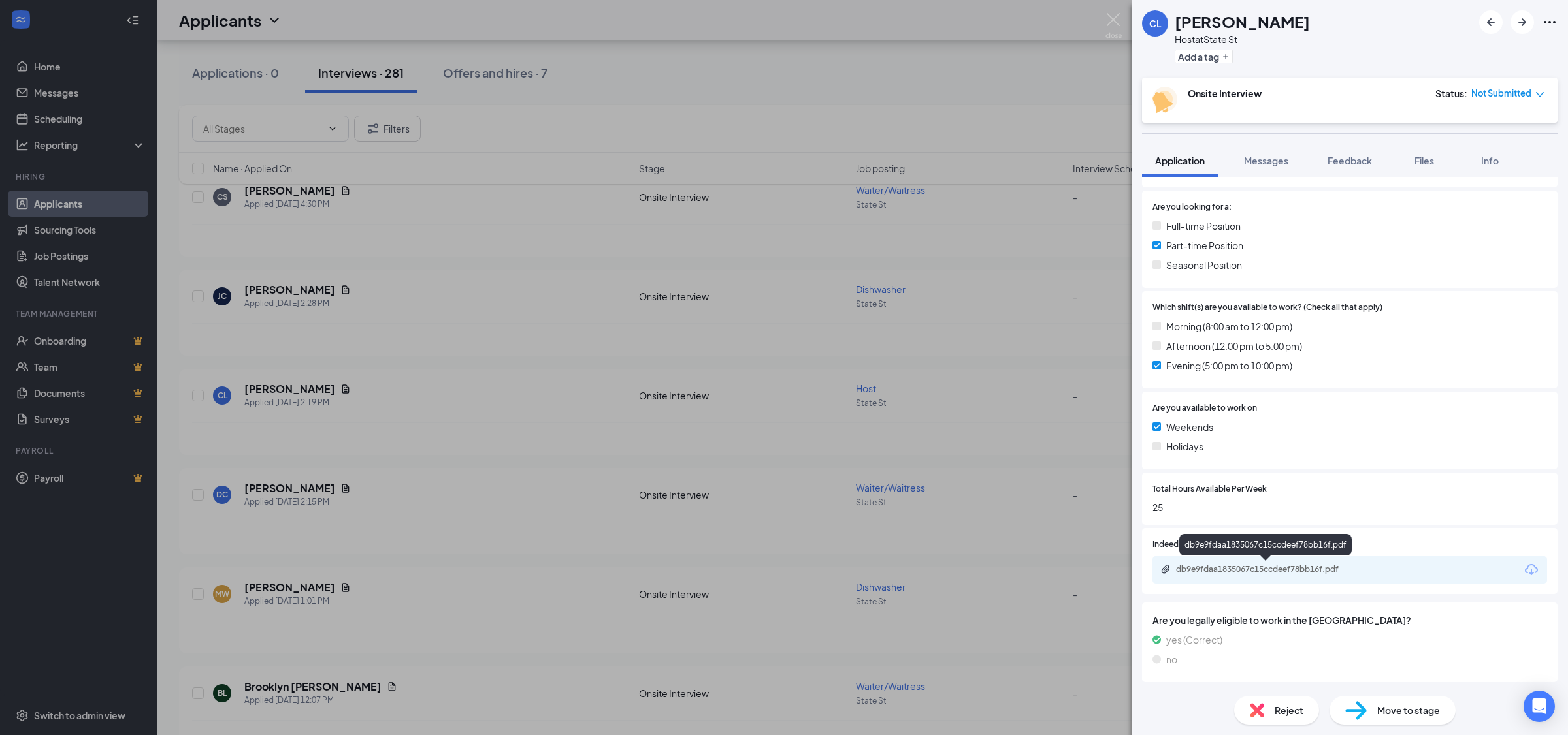
click at [1284, 571] on div "db9e9fdaa1835067c15ccdeef78bb16f.pdf" at bounding box center [1267, 569] width 183 height 11
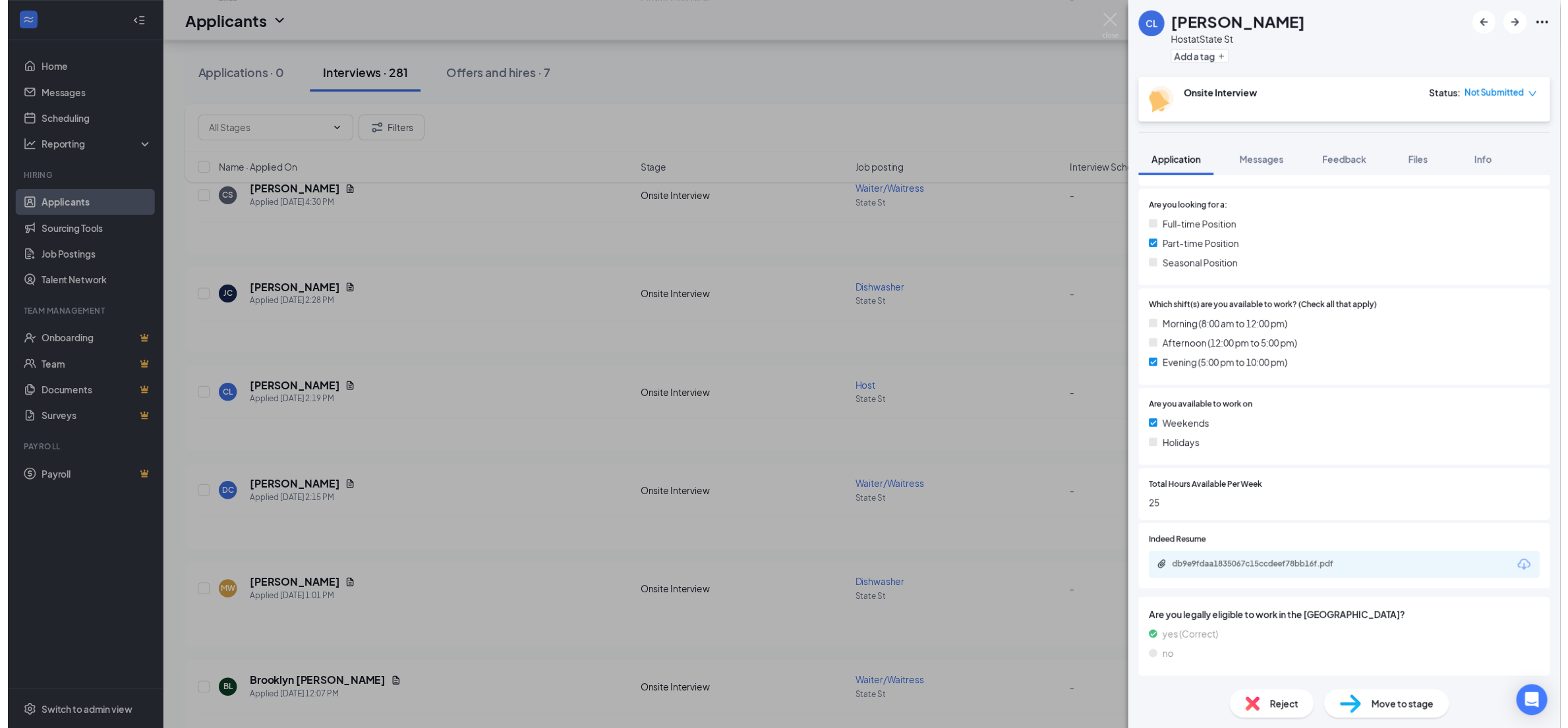
scroll to position [257, 0]
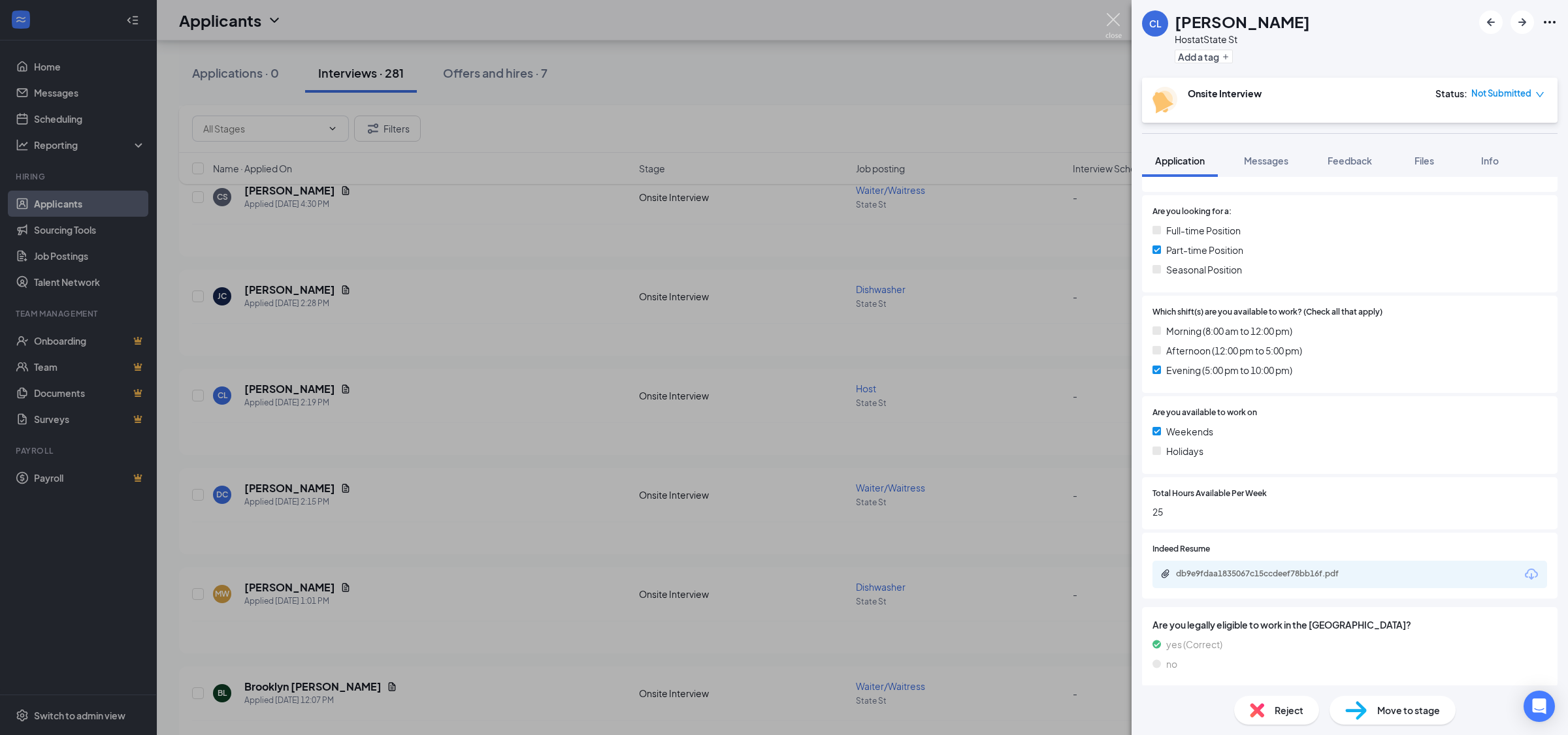
click at [1116, 16] on img at bounding box center [1113, 25] width 16 height 25
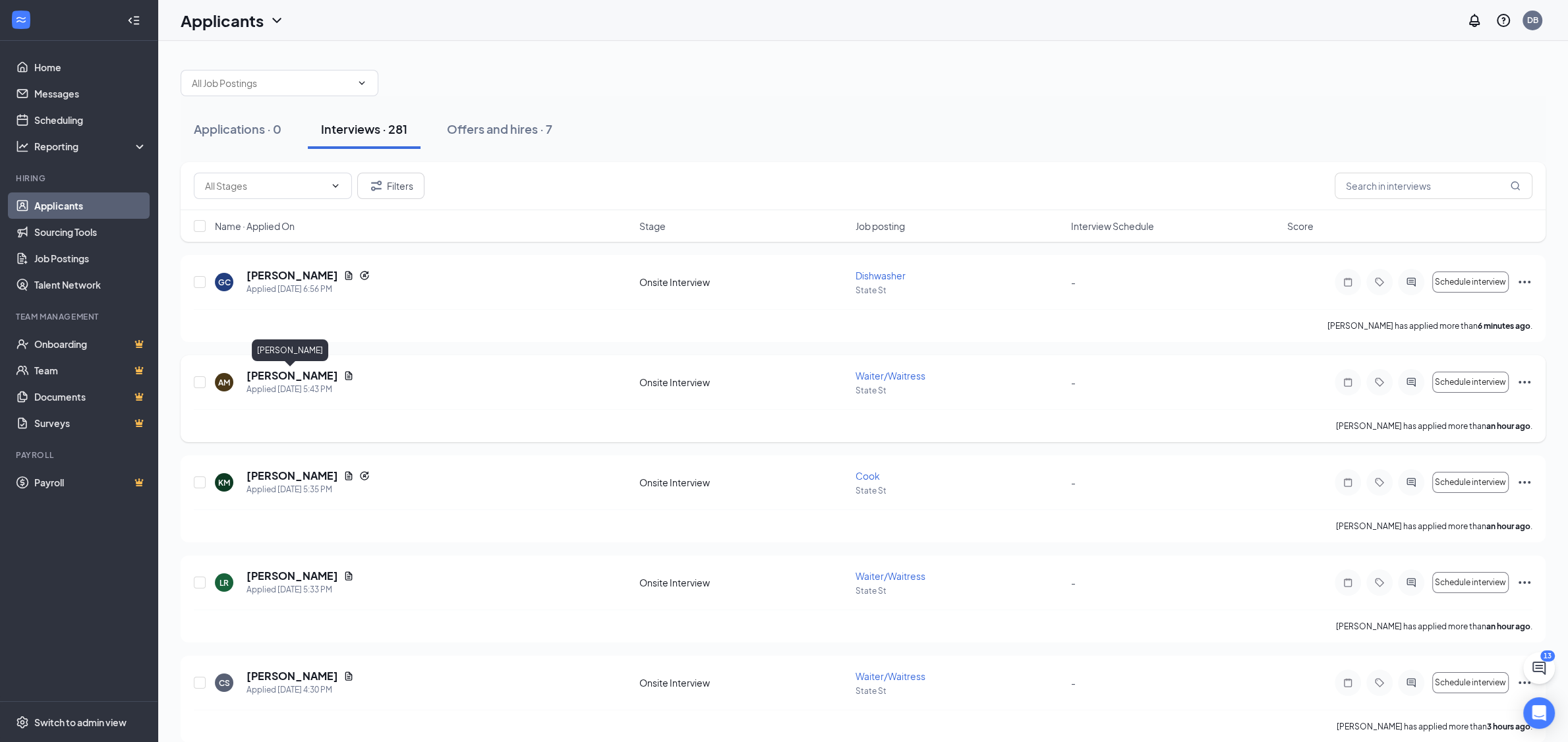
click at [309, 372] on h5 "[PERSON_NAME]" at bounding box center [292, 375] width 91 height 15
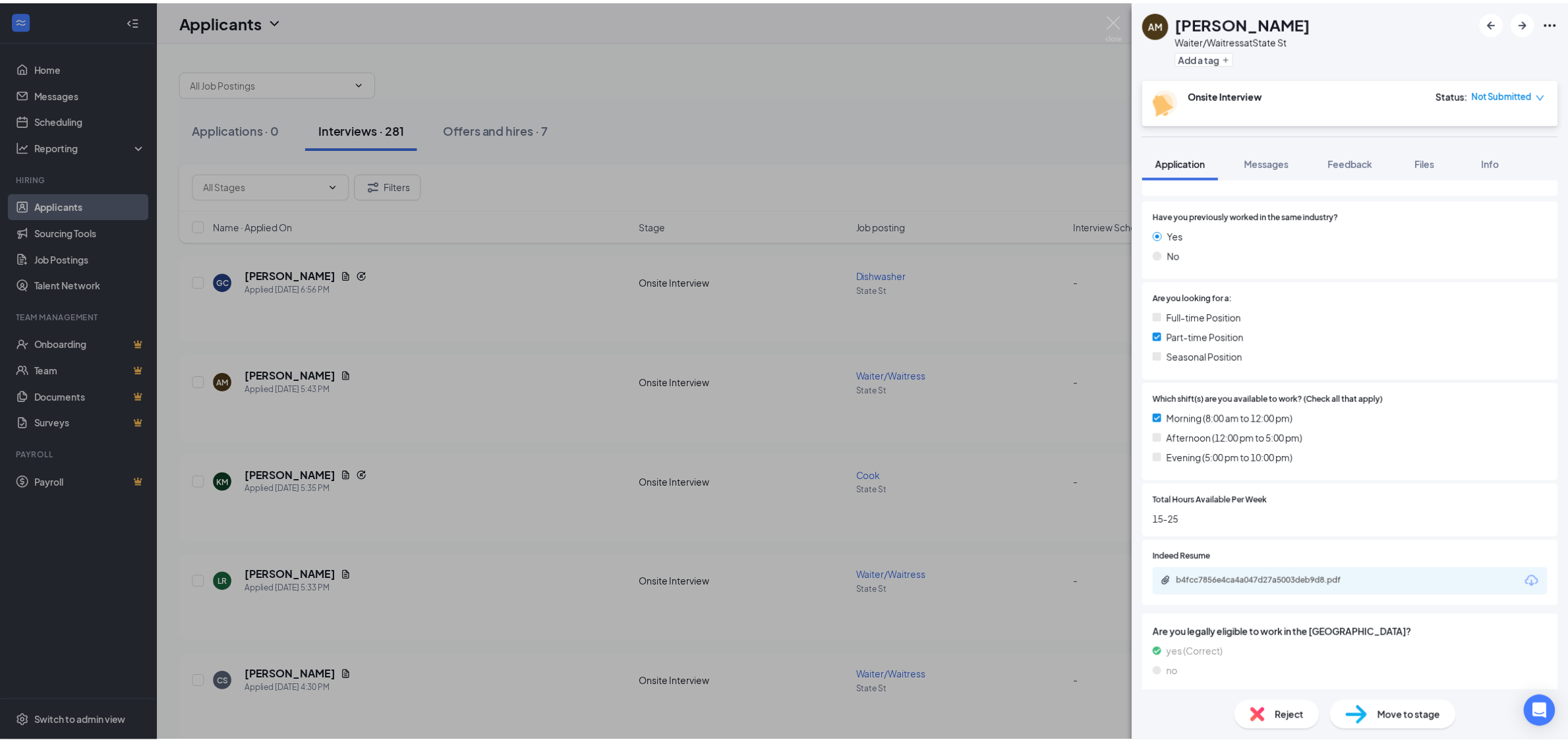
scroll to position [180, 0]
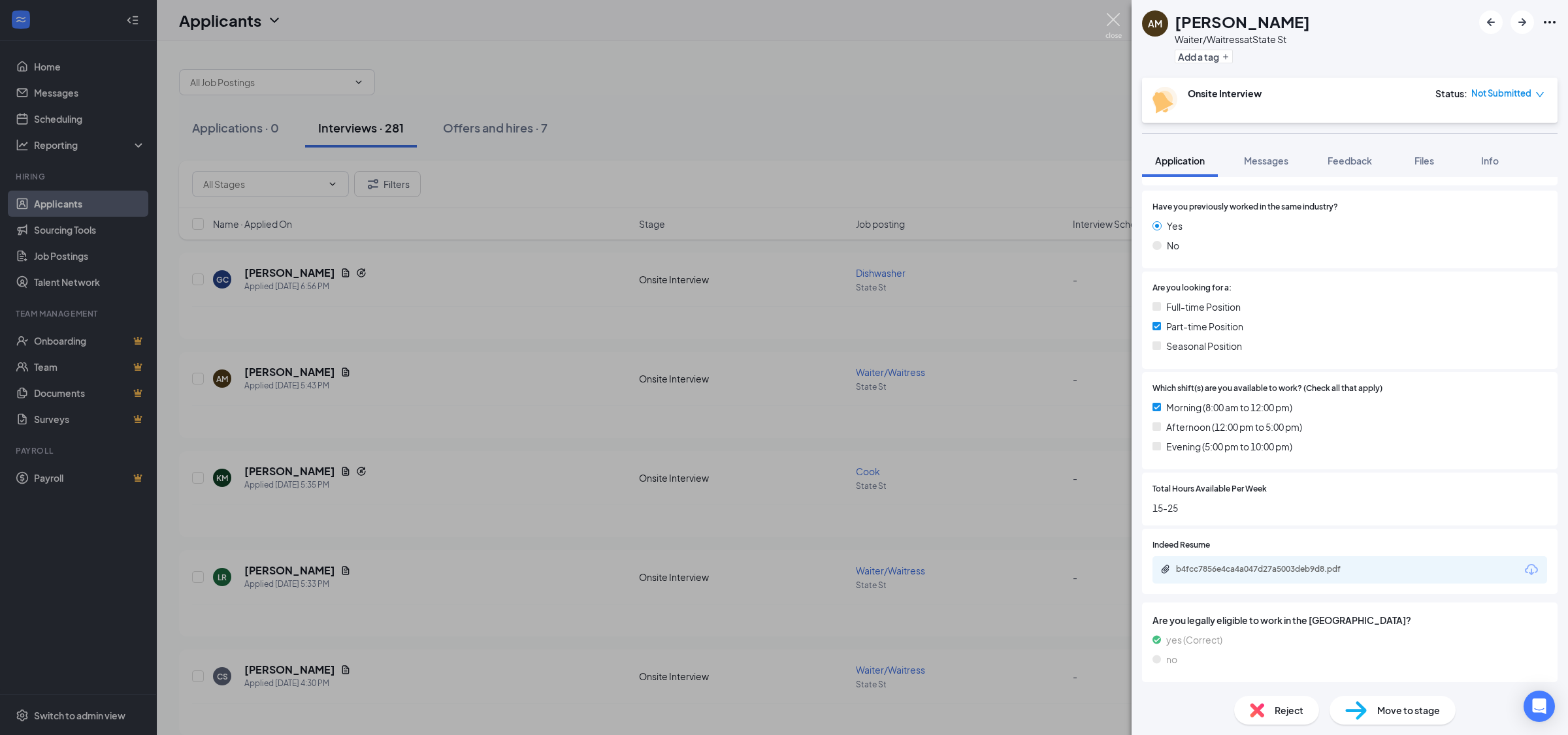
click at [1119, 23] on img at bounding box center [1113, 25] width 16 height 25
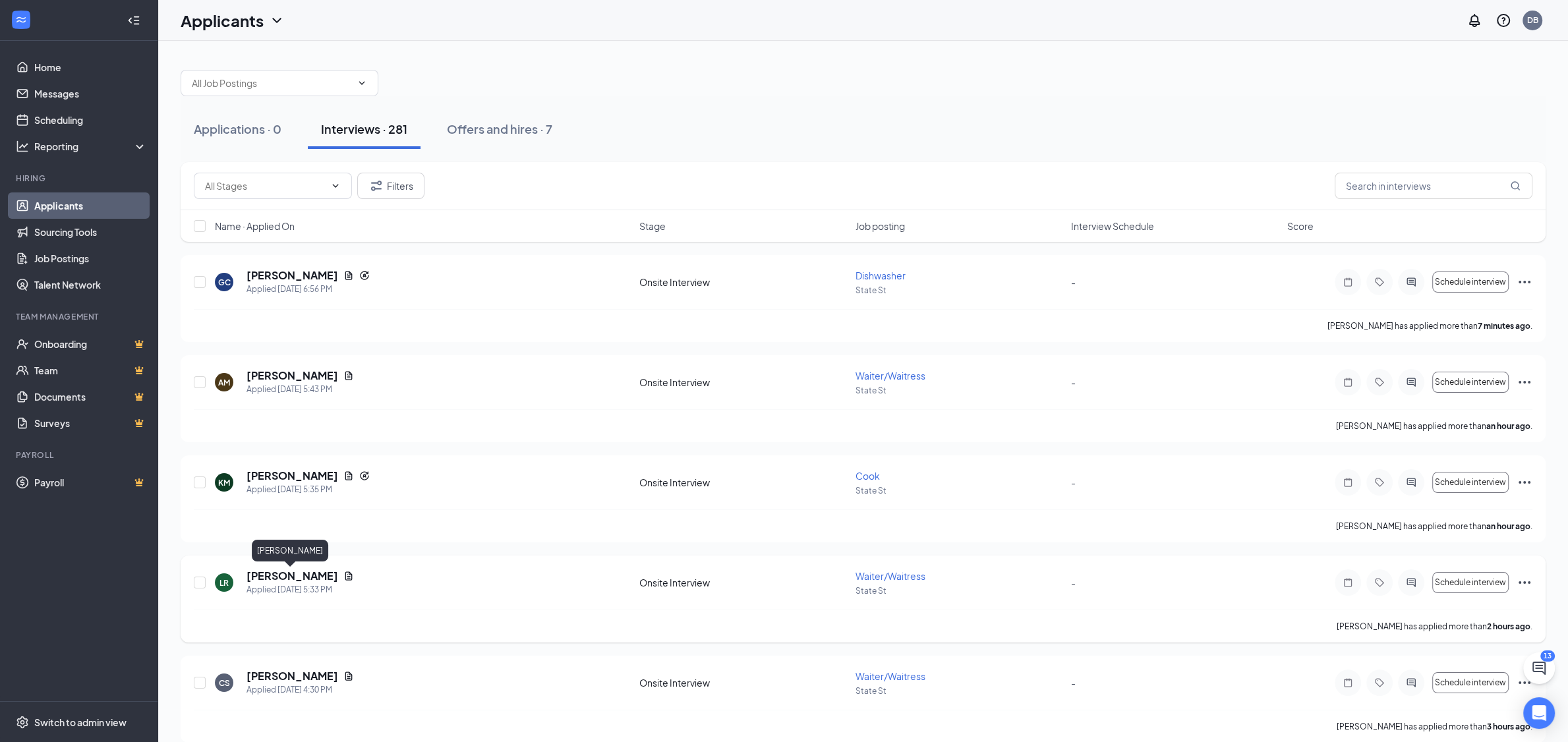
click at [313, 576] on h5 "[PERSON_NAME]" at bounding box center [292, 576] width 91 height 15
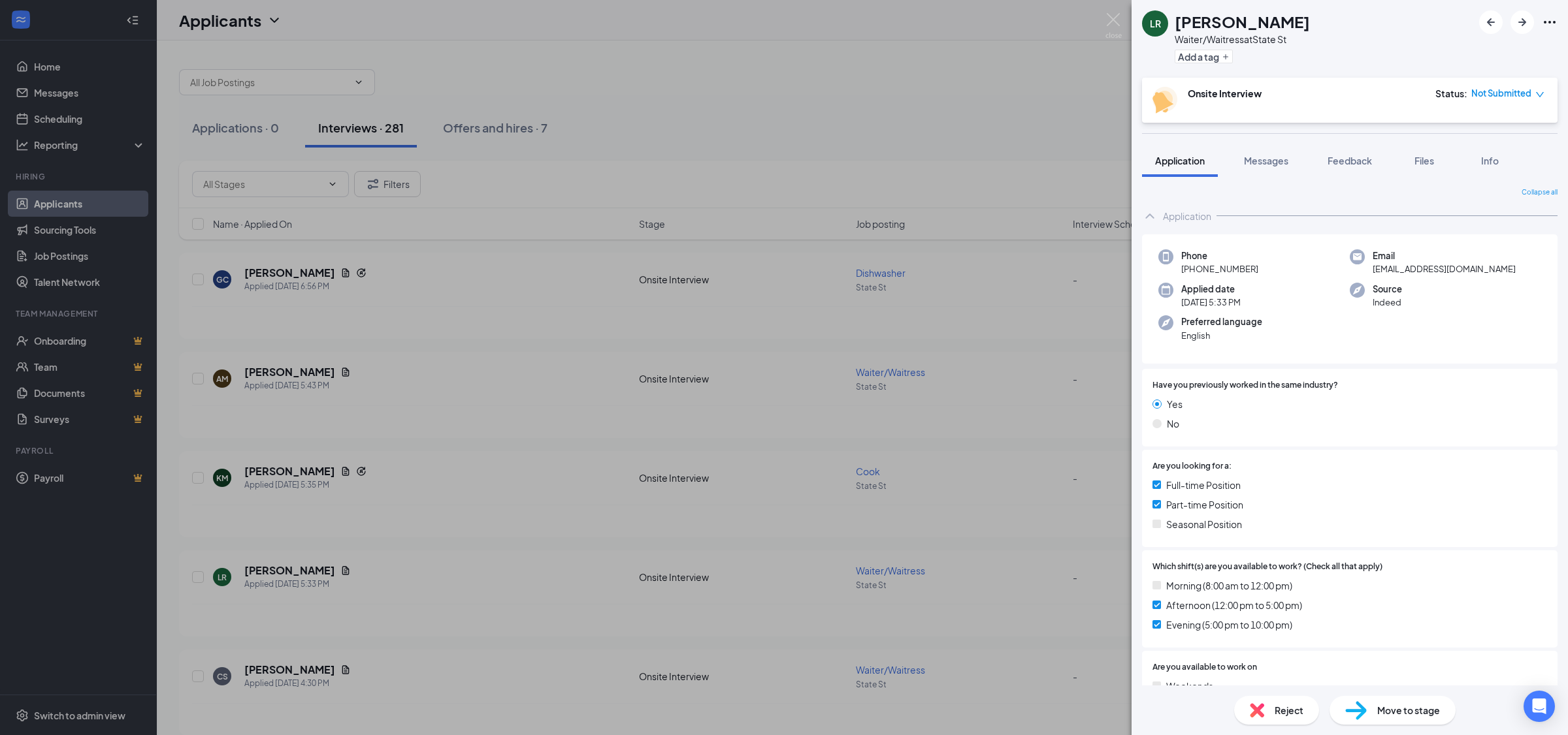
click at [404, 492] on div "LR [PERSON_NAME]/Waitress at State St Add a tag Onsite Interview Status : Not S…" at bounding box center [784, 367] width 1568 height 735
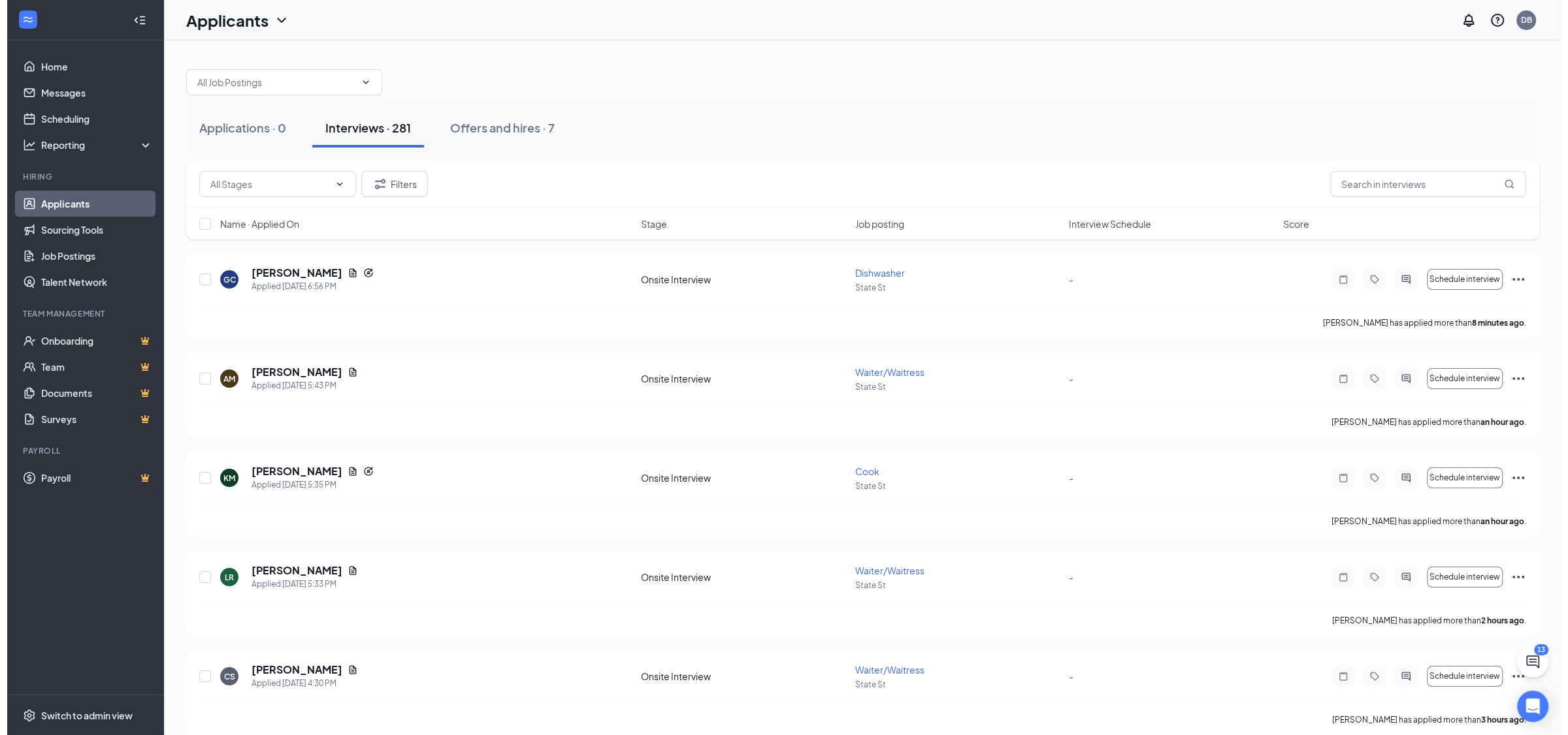
scroll to position [274, 0]
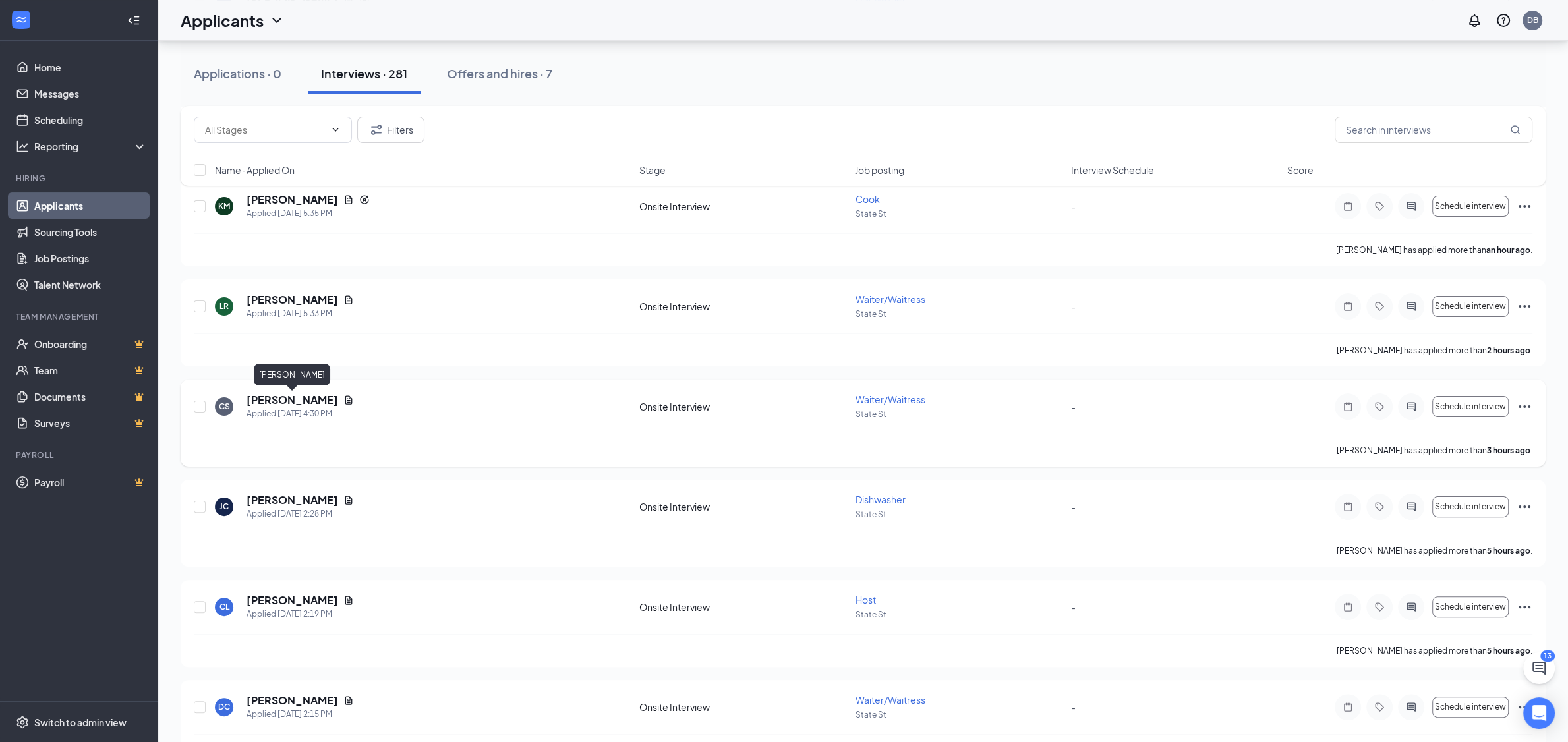
click at [296, 398] on h5 "[PERSON_NAME]" at bounding box center [292, 400] width 91 height 15
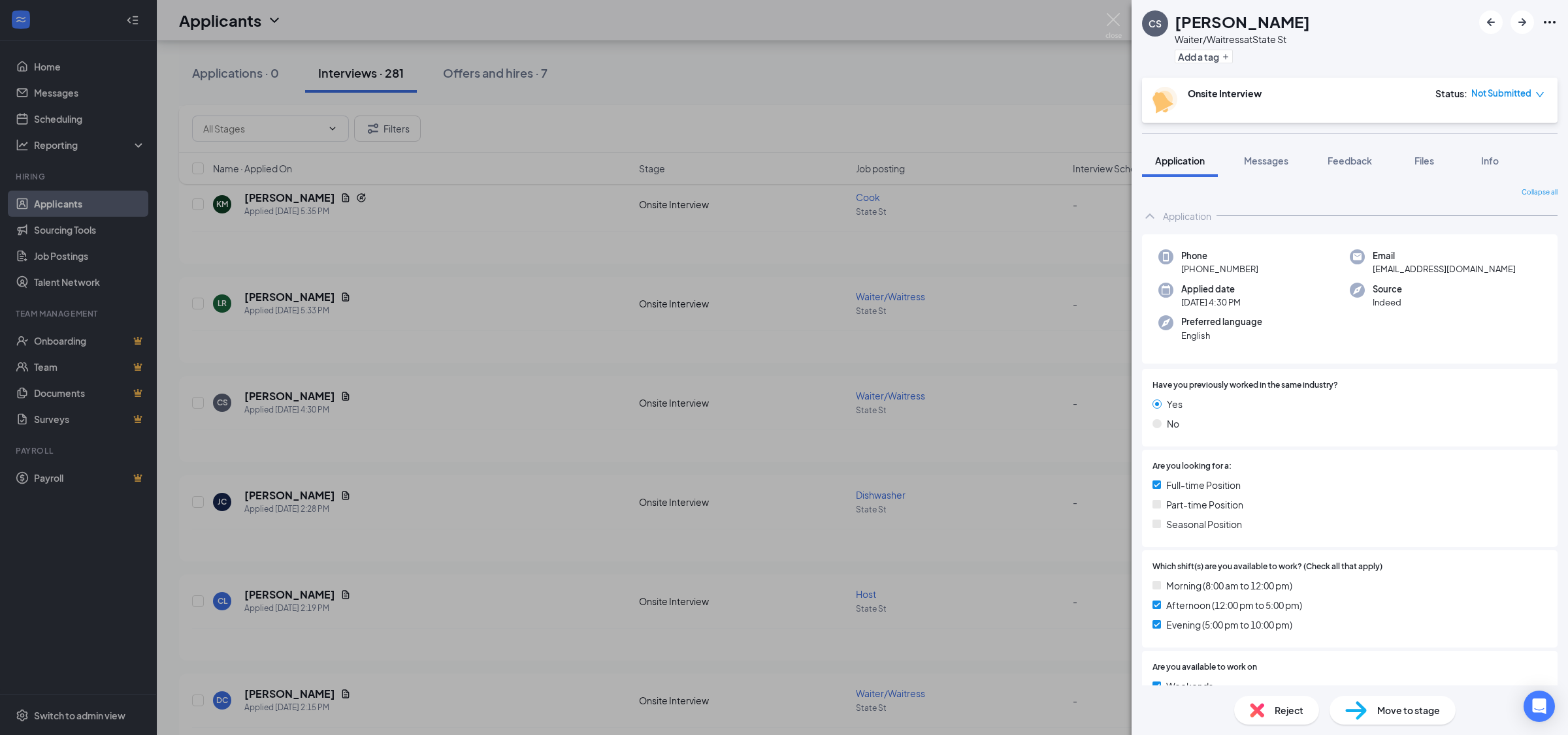
click at [598, 294] on div "CS [PERSON_NAME] Waiter/Waitress at [GEOGRAPHIC_DATA] a tag Onsite Interview St…" at bounding box center [784, 367] width 1568 height 735
click at [286, 598] on h5 "[PERSON_NAME]" at bounding box center [290, 595] width 90 height 15
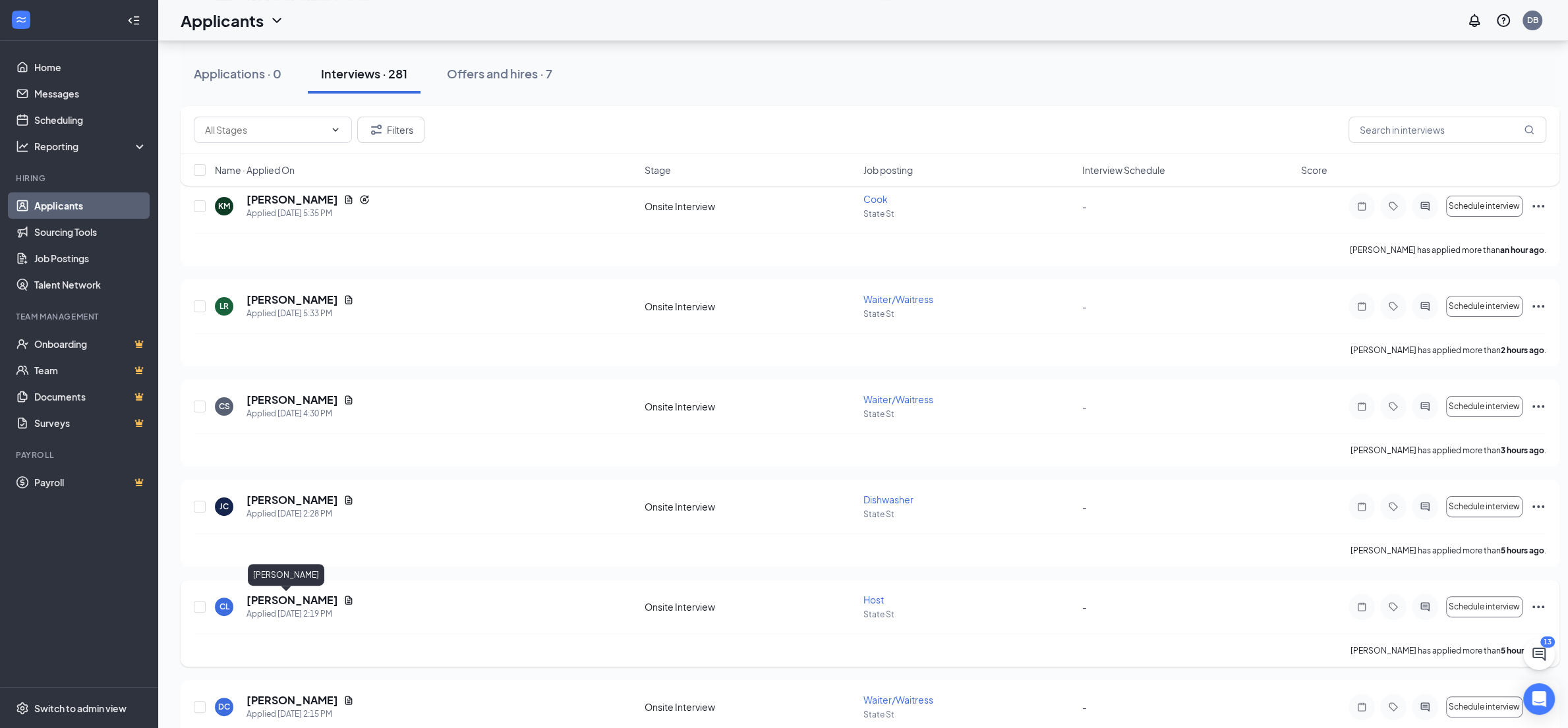
click at [270, 599] on h5 "[PERSON_NAME]" at bounding box center [292, 600] width 91 height 15
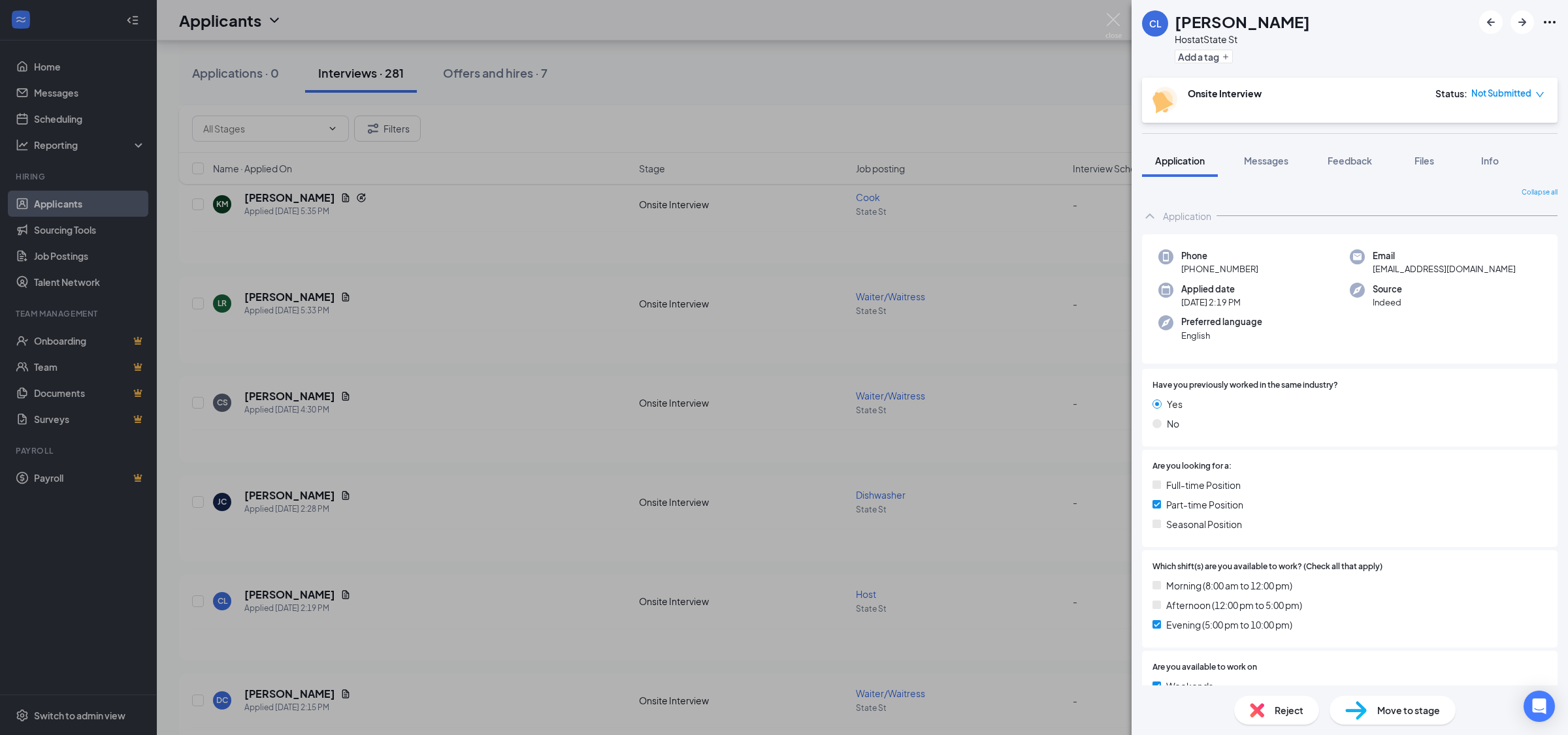
click at [549, 330] on div "CL [PERSON_NAME] Host at [GEOGRAPHIC_DATA] a tag Onsite Interview Status : Not …" at bounding box center [784, 367] width 1568 height 735
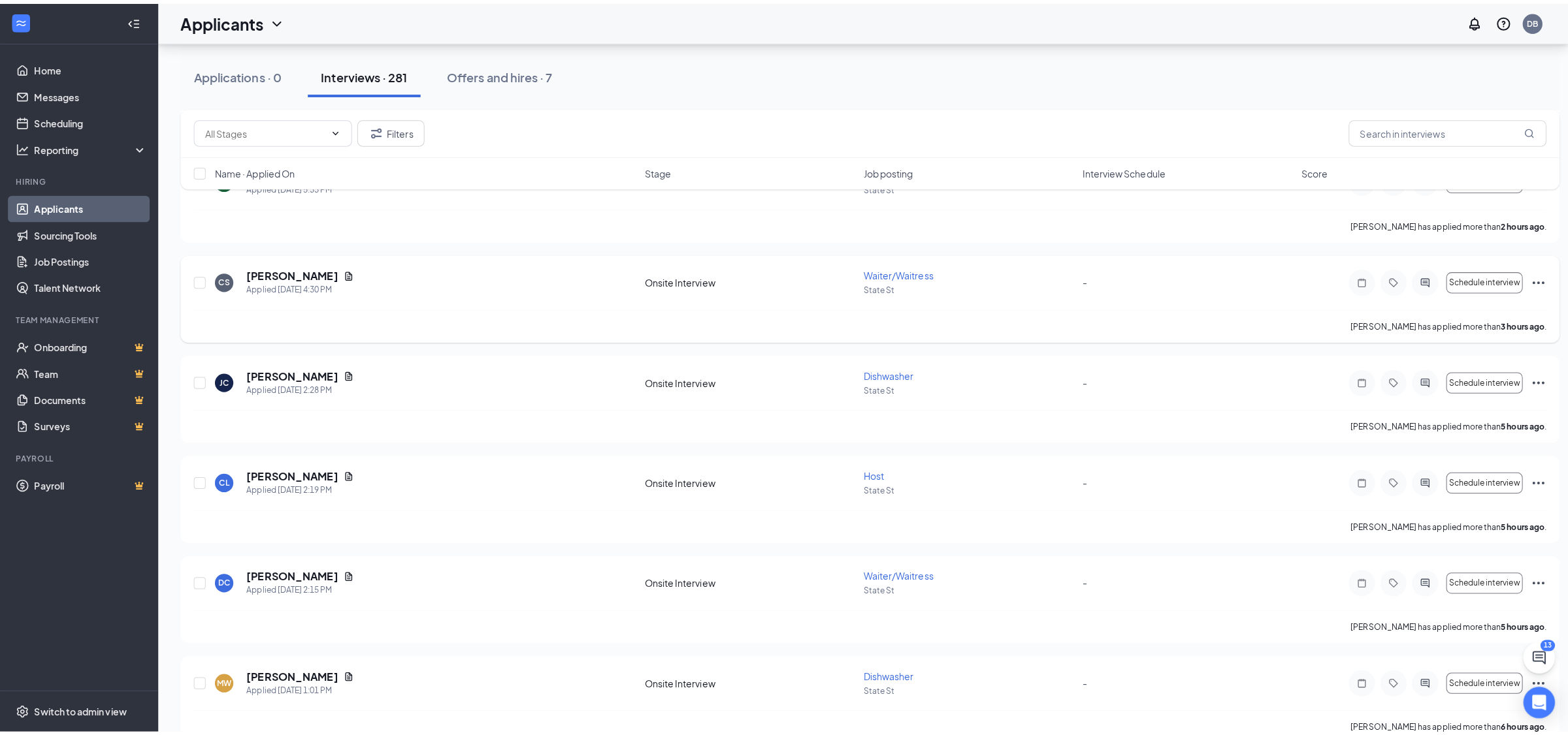
scroll to position [480, 0]
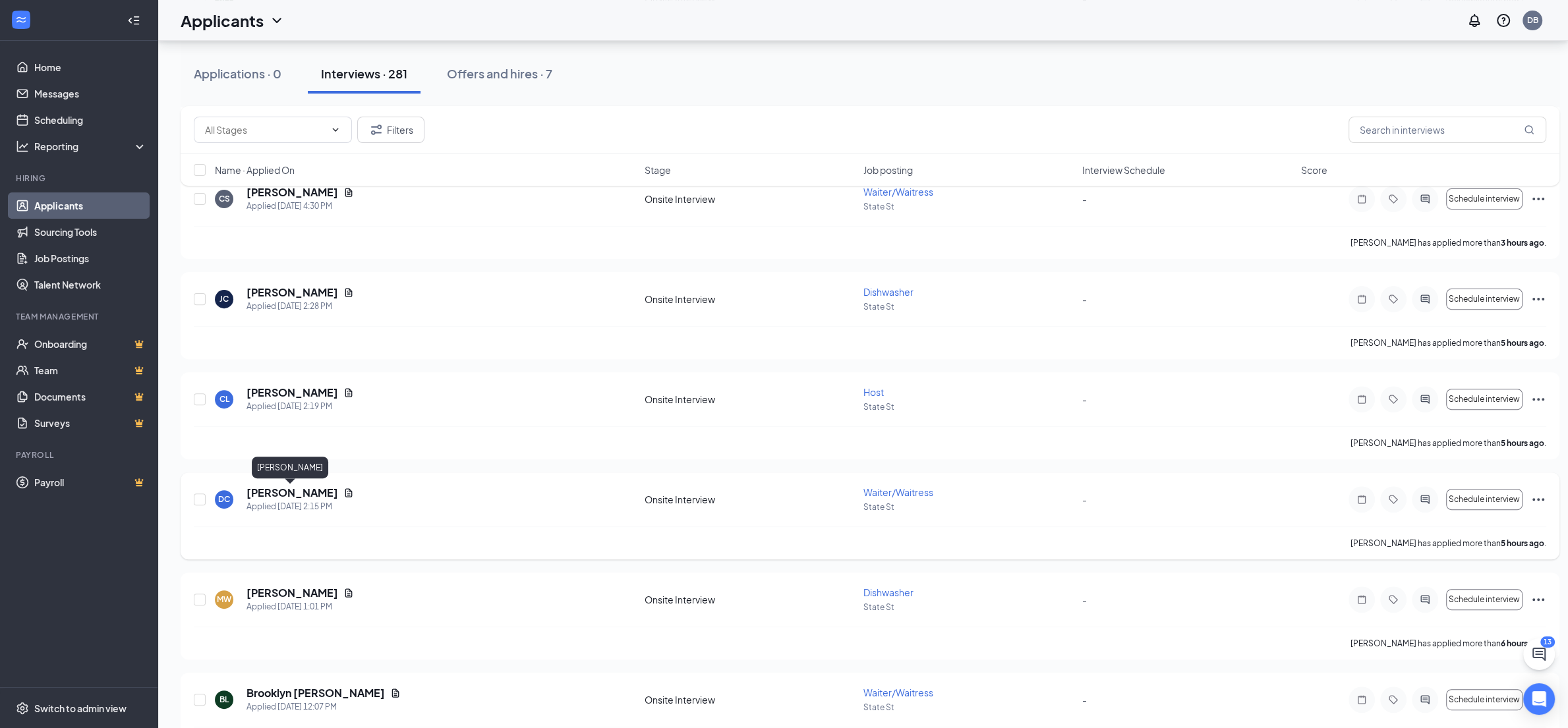
click at [299, 494] on h5 "[PERSON_NAME]" at bounding box center [292, 493] width 91 height 15
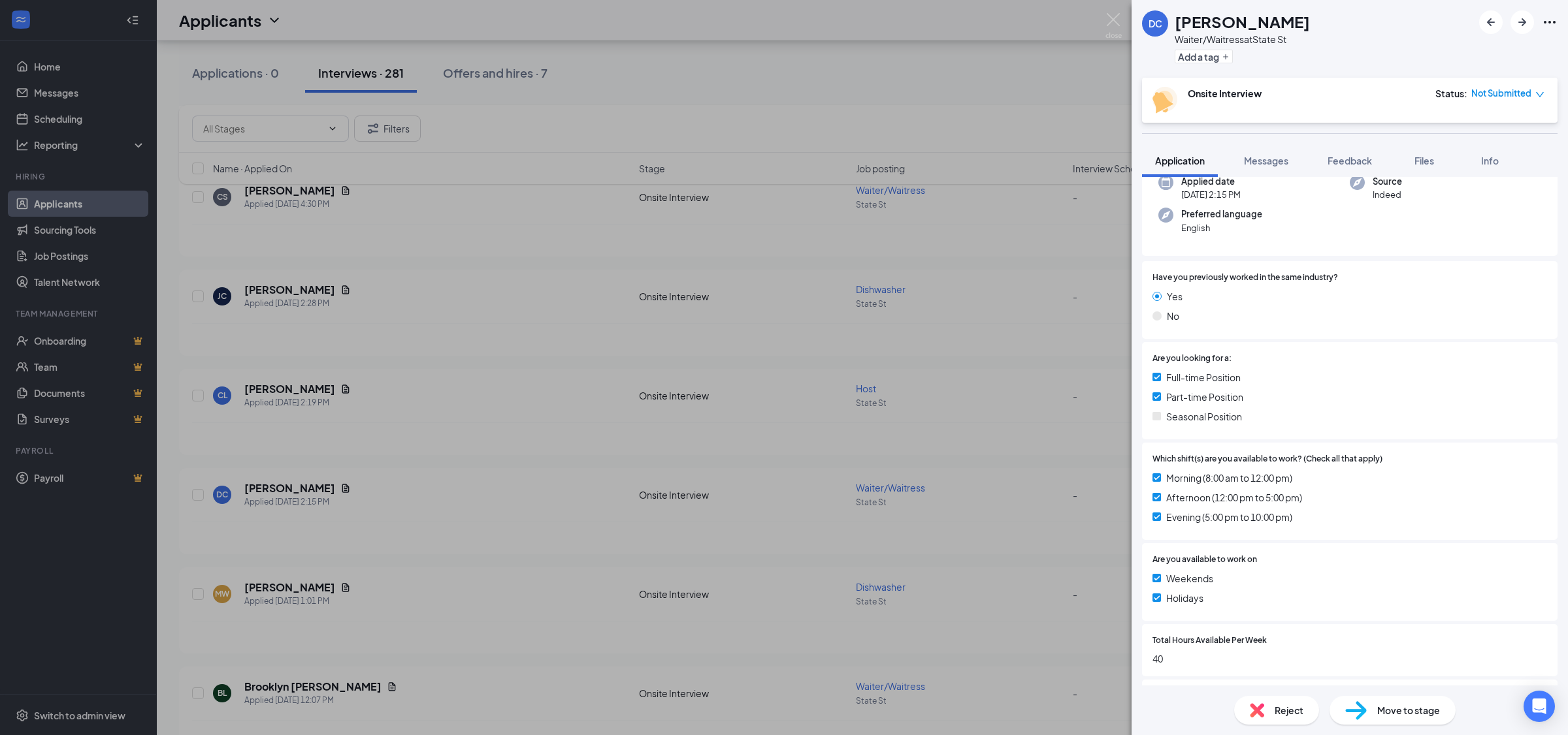
scroll to position [259, 0]
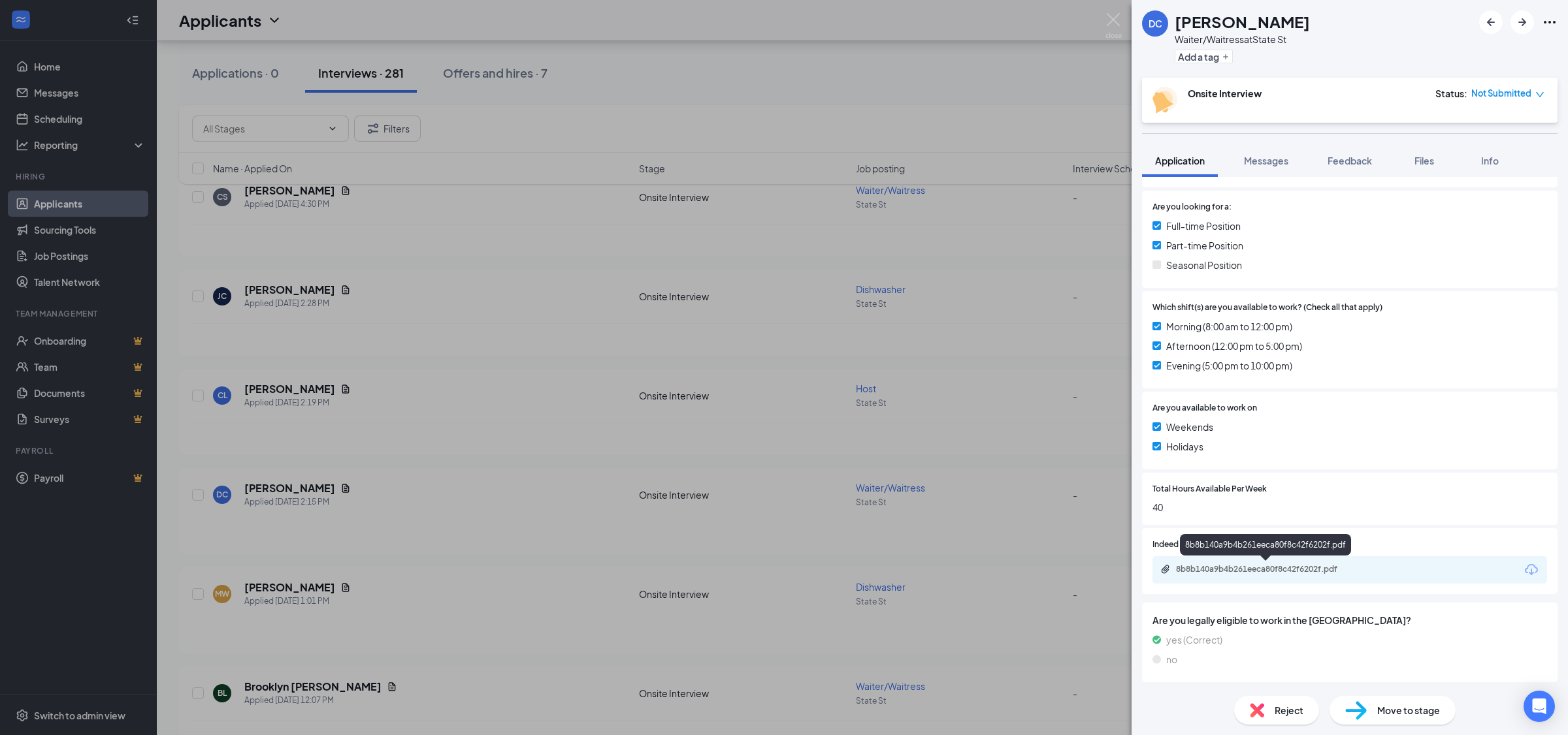
click at [1304, 567] on div "8b8b140a9b4b261eeca80f8c42f6202f.pdf" at bounding box center [1267, 569] width 183 height 11
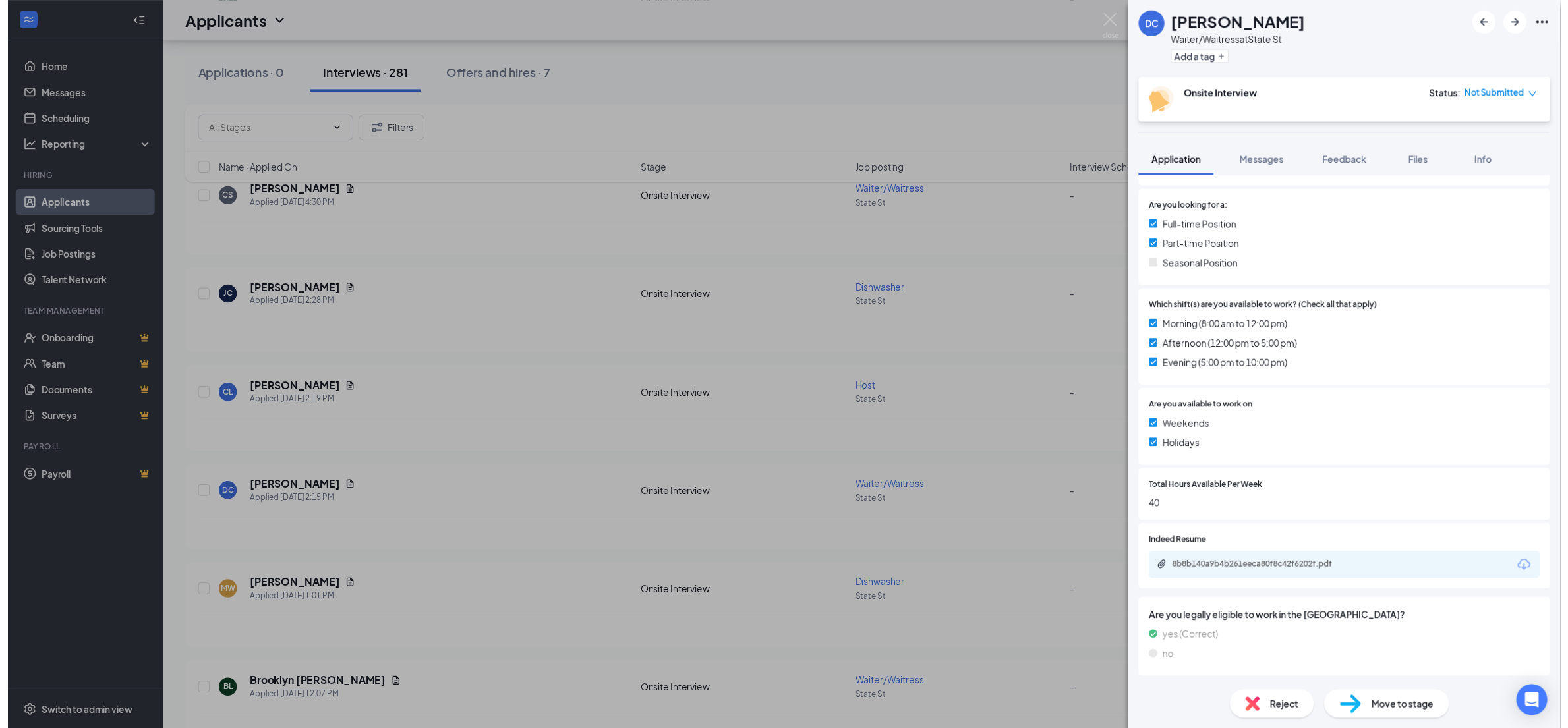
scroll to position [257, 0]
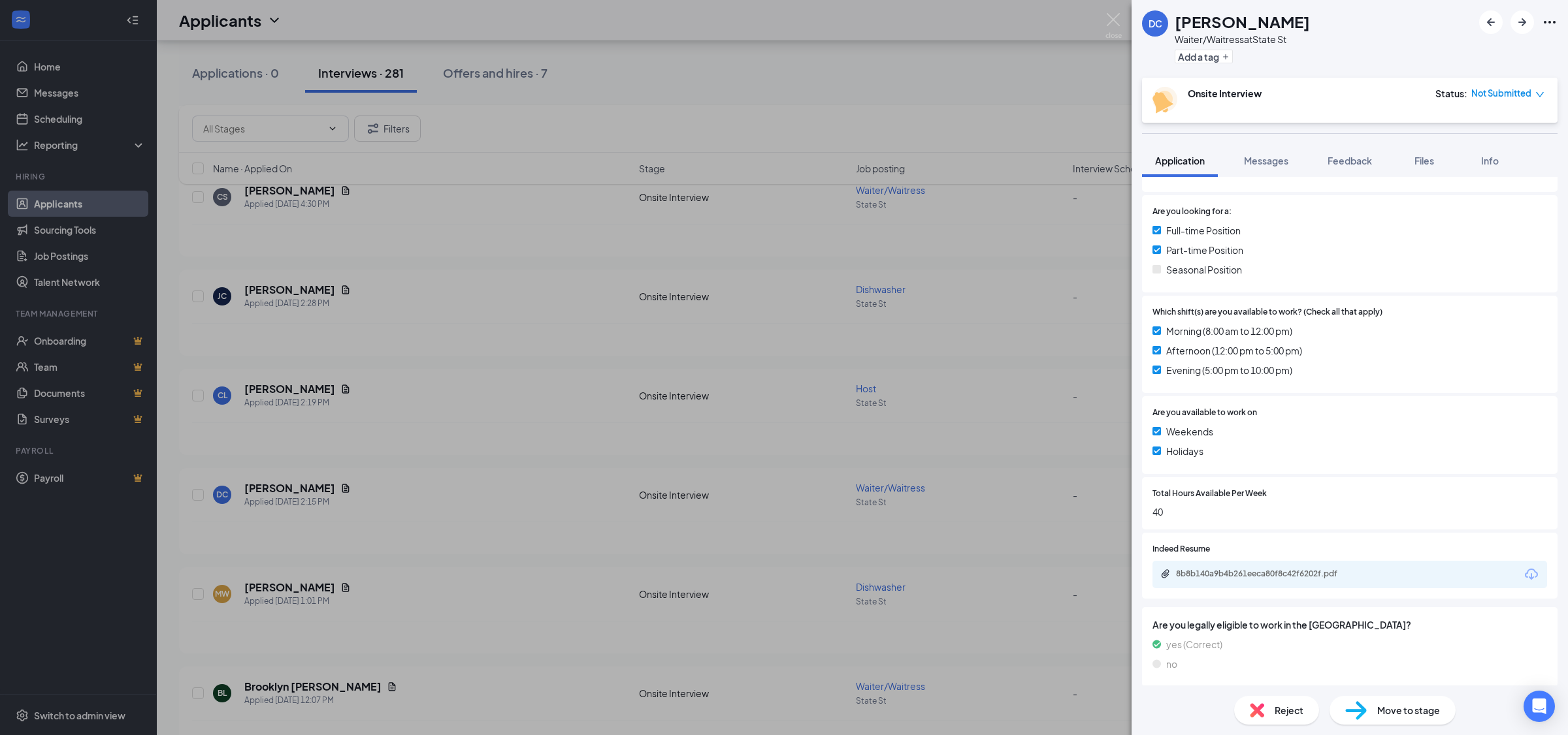
click at [1016, 170] on div "DC [PERSON_NAME] Waiter/Waitress at State St Add a tag Onsite Interview Status …" at bounding box center [784, 367] width 1568 height 735
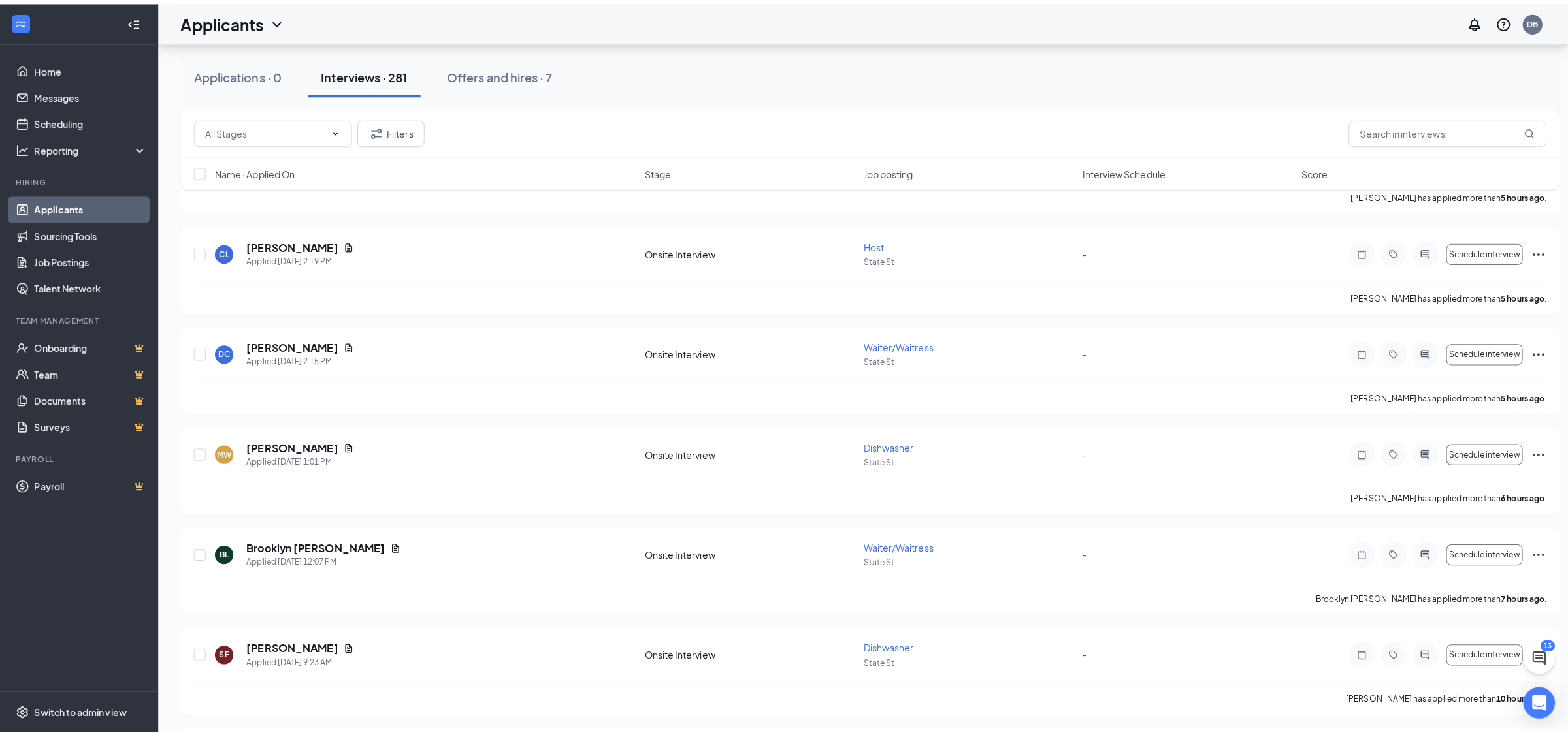
scroll to position [686, 0]
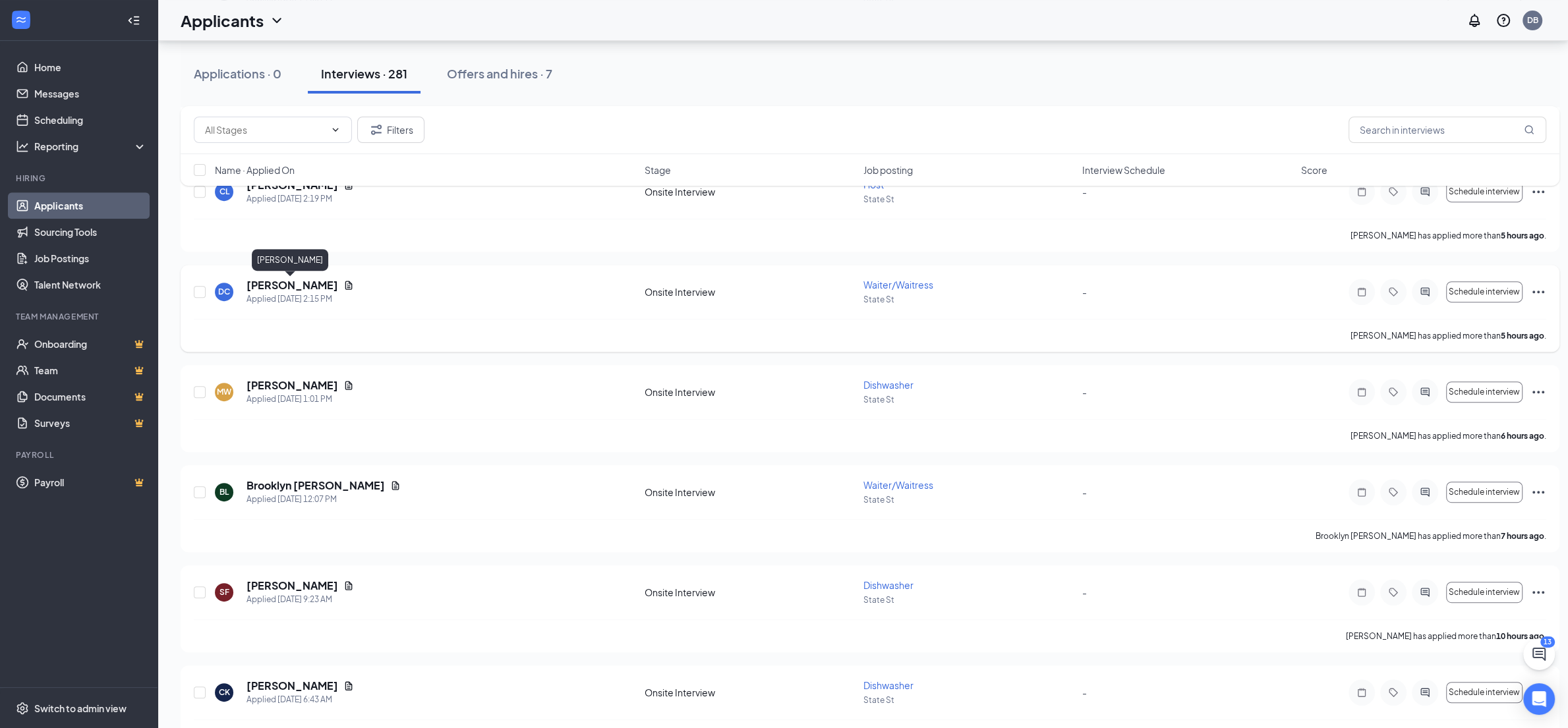
click at [309, 287] on h5 "[PERSON_NAME]" at bounding box center [292, 285] width 91 height 15
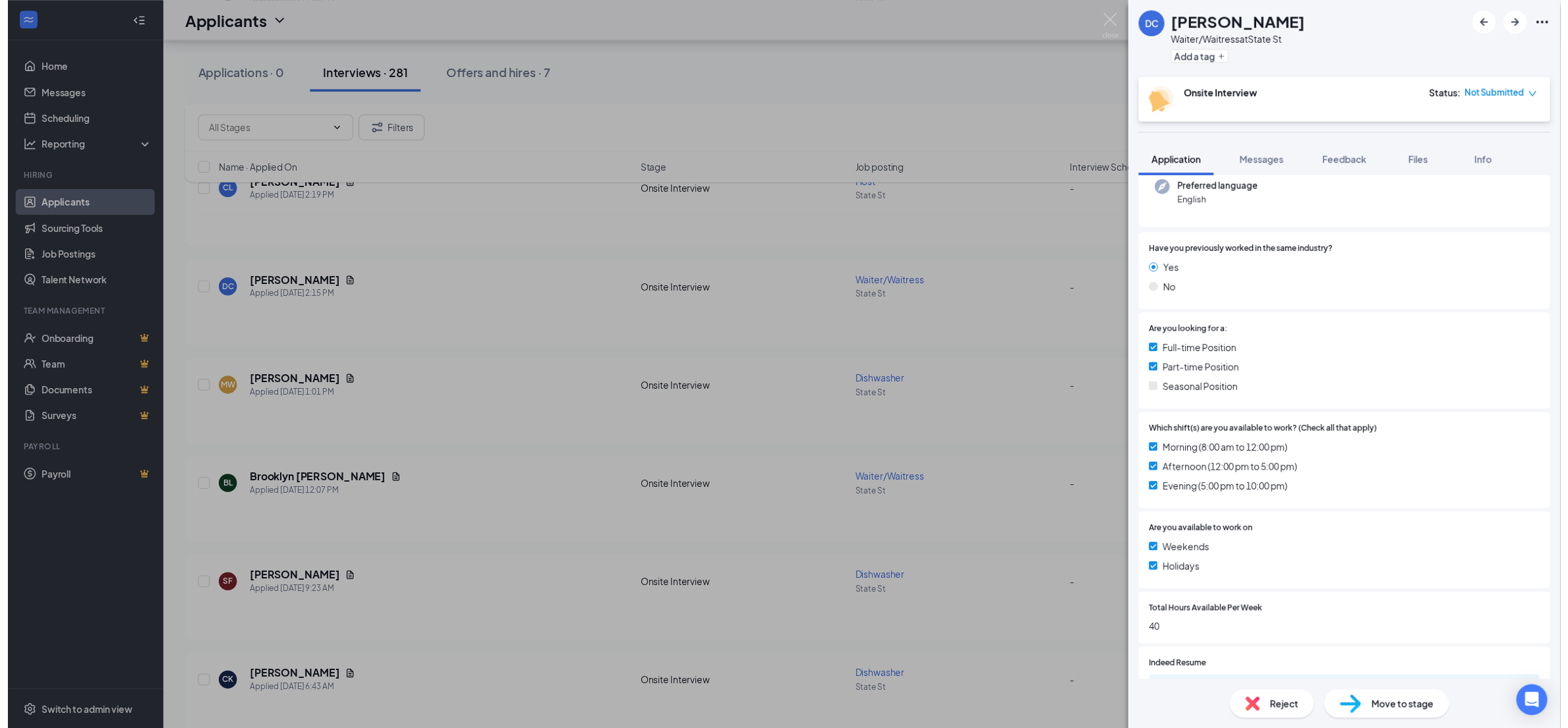
scroll to position [138, 0]
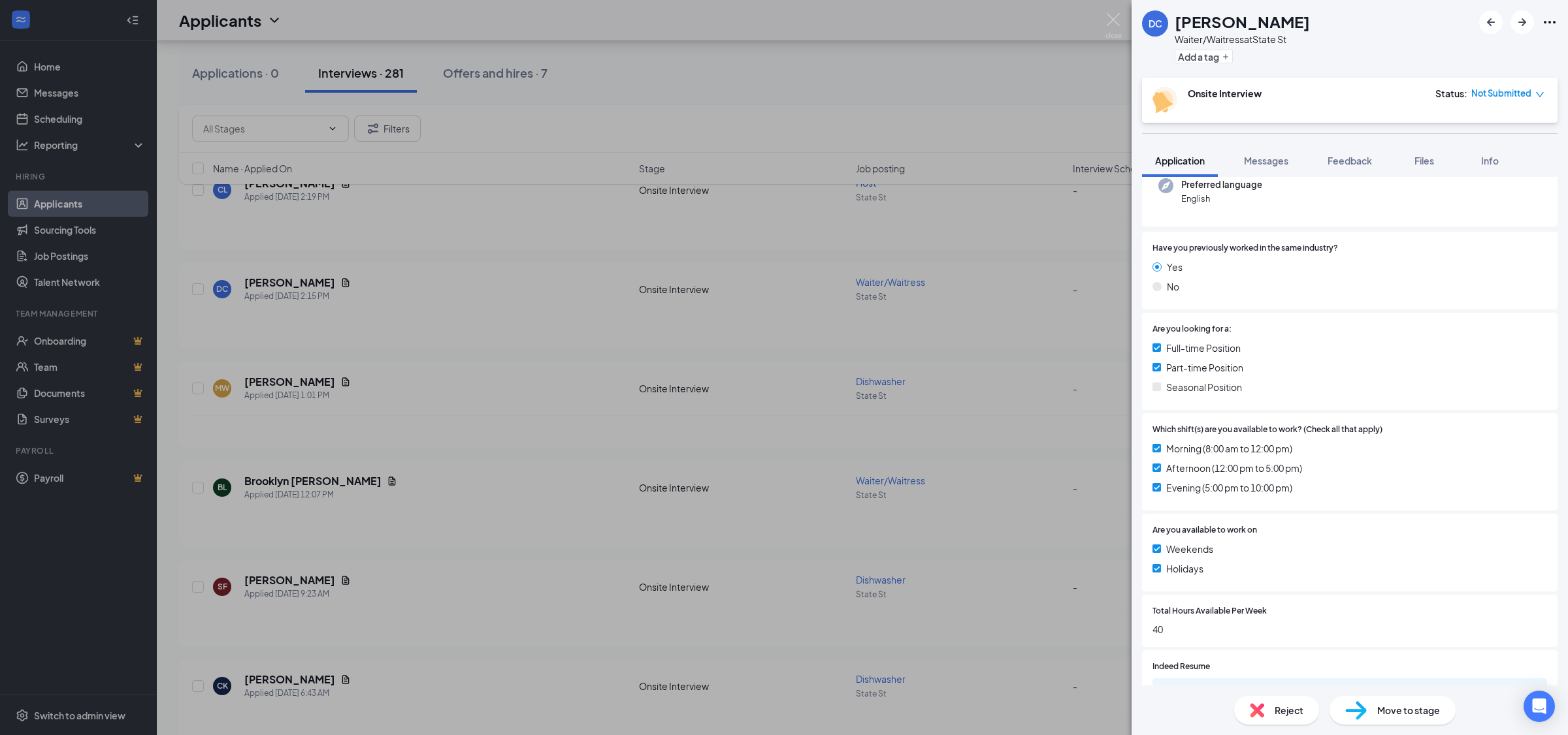
click at [675, 95] on div "DC [PERSON_NAME] Waiter/Waitress at State St Add a tag Onsite Interview Status …" at bounding box center [784, 367] width 1568 height 735
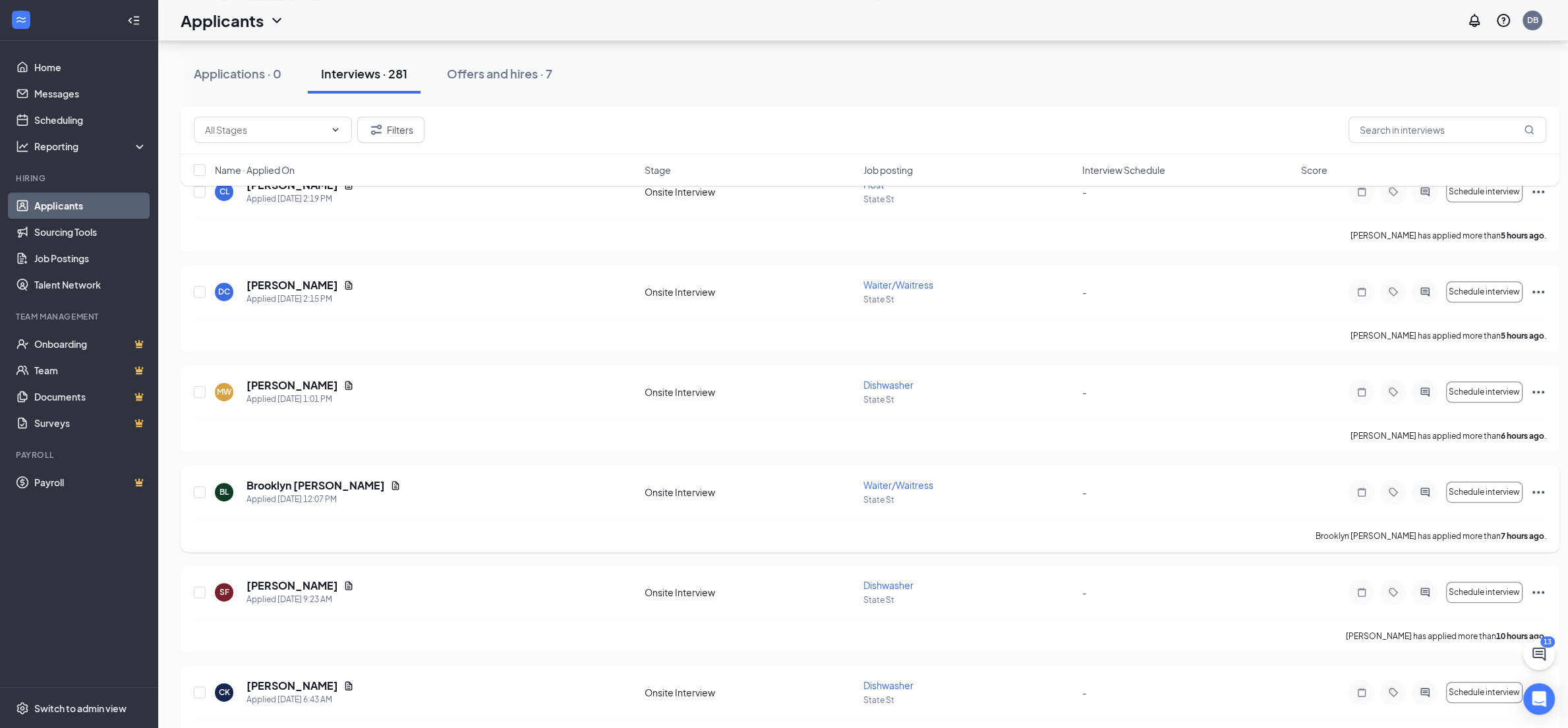
click at [437, 549] on div "Brooklyn [PERSON_NAME] has applied more than 7 hours ago ." at bounding box center [869, 535] width 1352 height 33
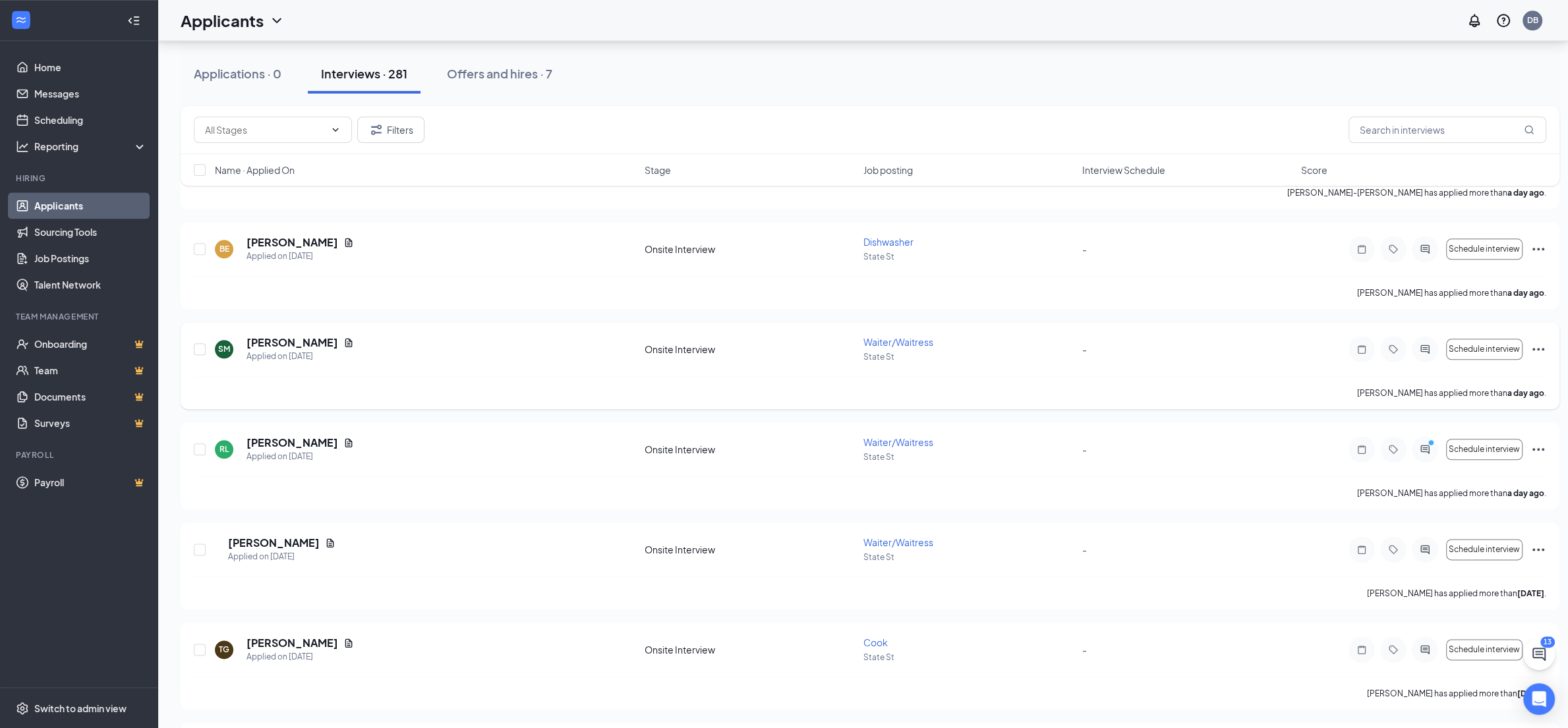
scroll to position [2076, 0]
